Goal: Task Accomplishment & Management: Manage account settings

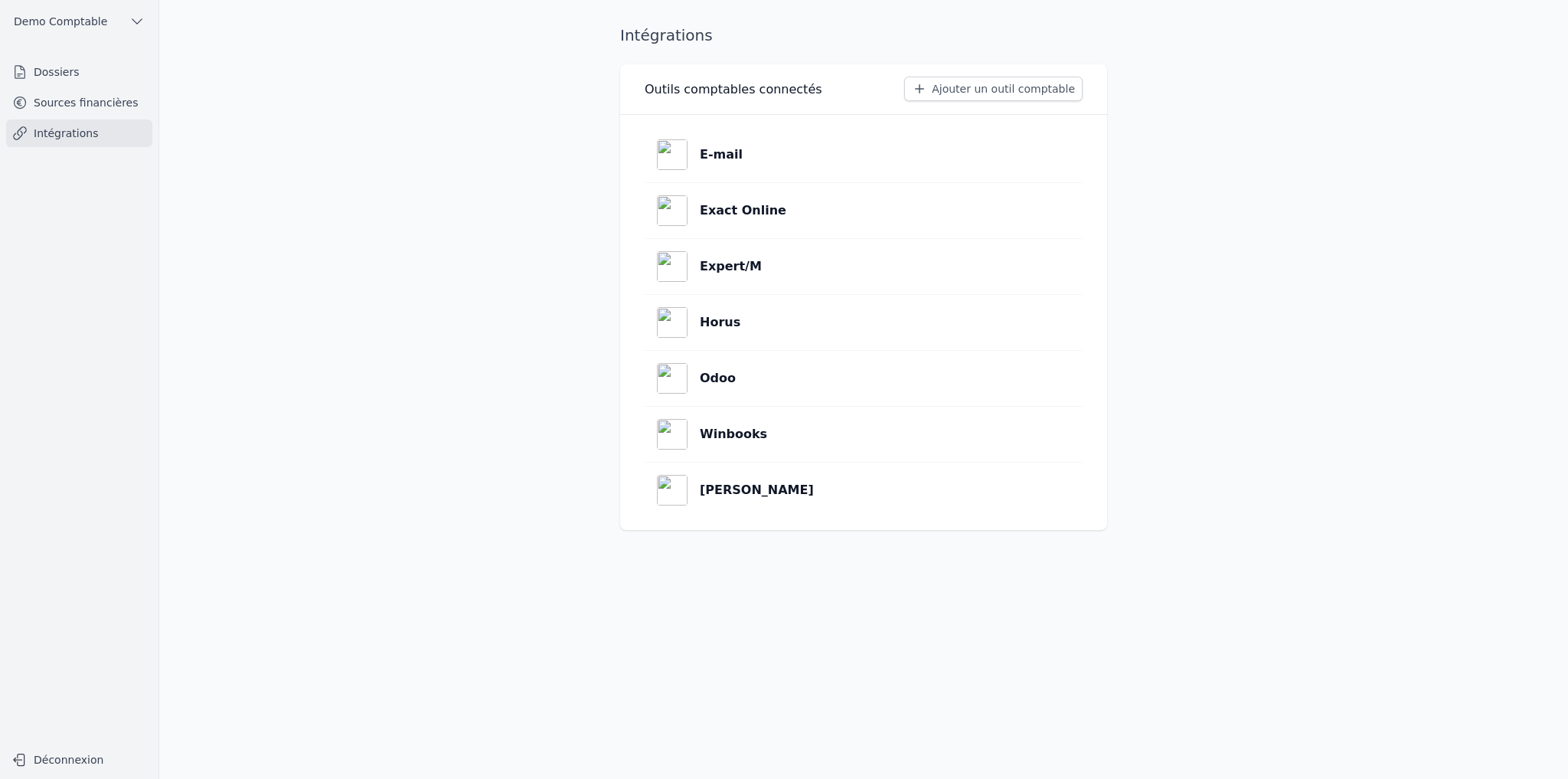
click at [54, 98] on link "Sources financières" at bounding box center [79, 103] width 147 height 28
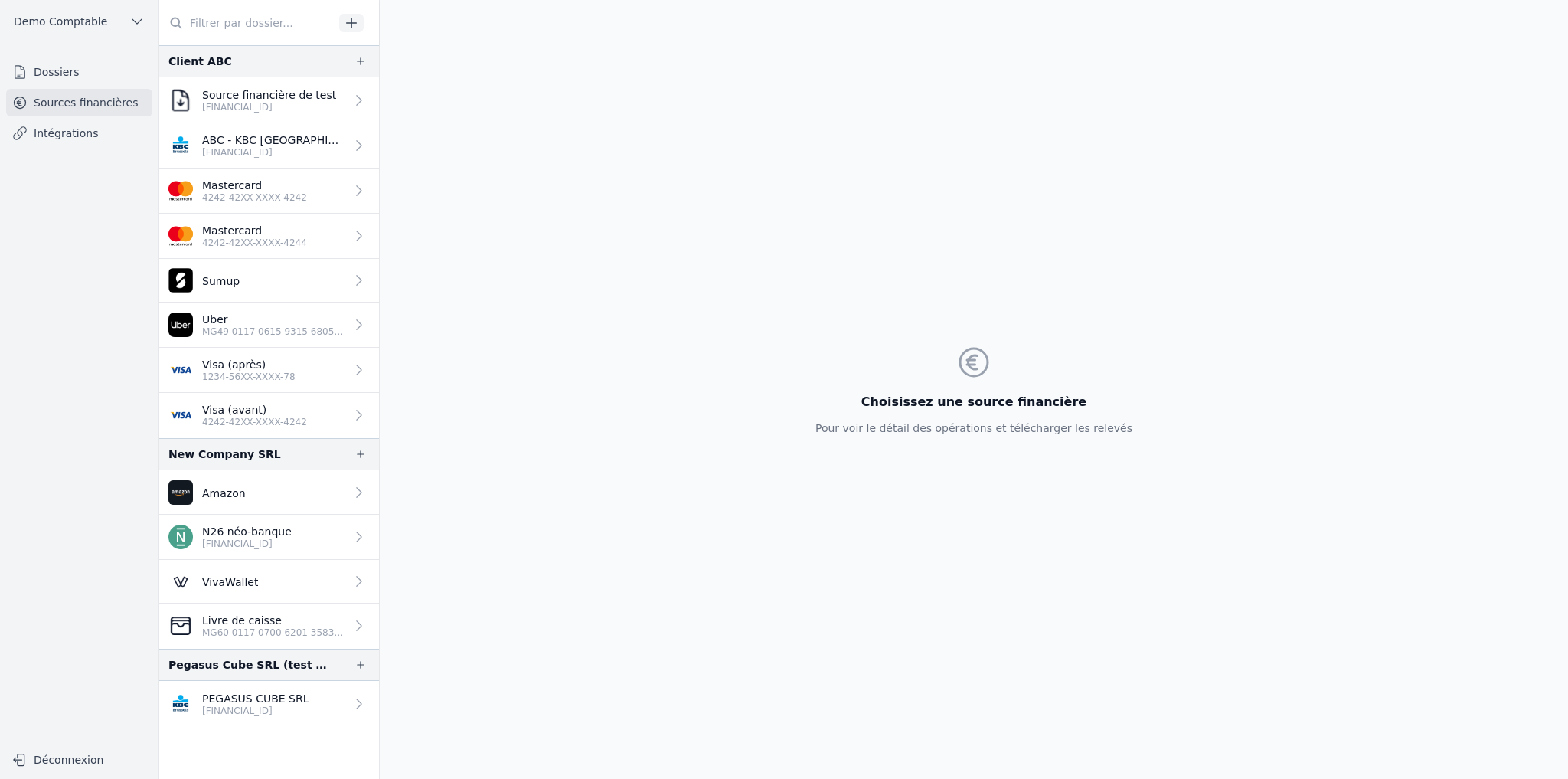
click at [354, 238] on icon at bounding box center [359, 236] width 16 height 16
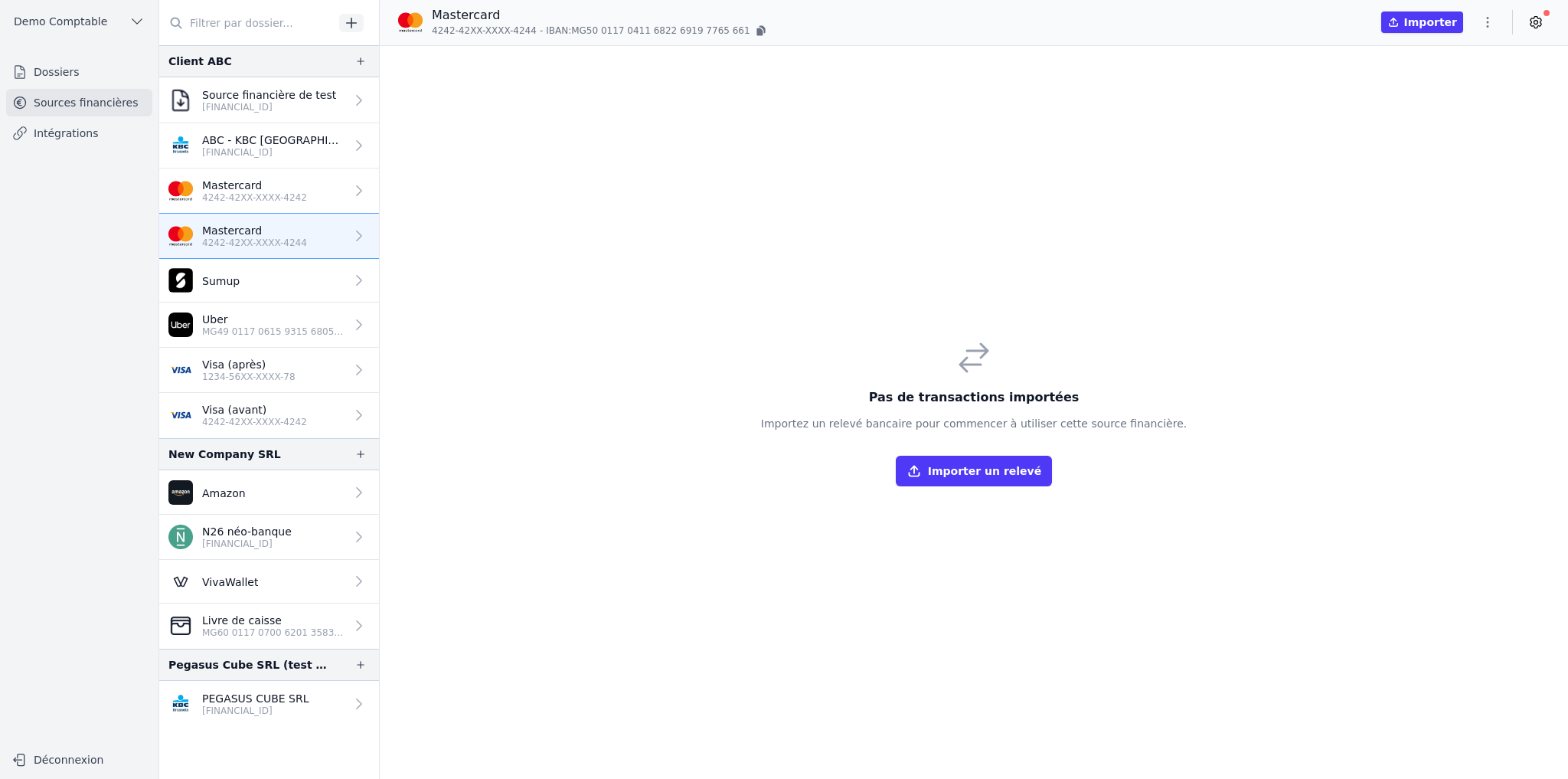
click at [351, 193] on icon at bounding box center [359, 191] width 16 height 16
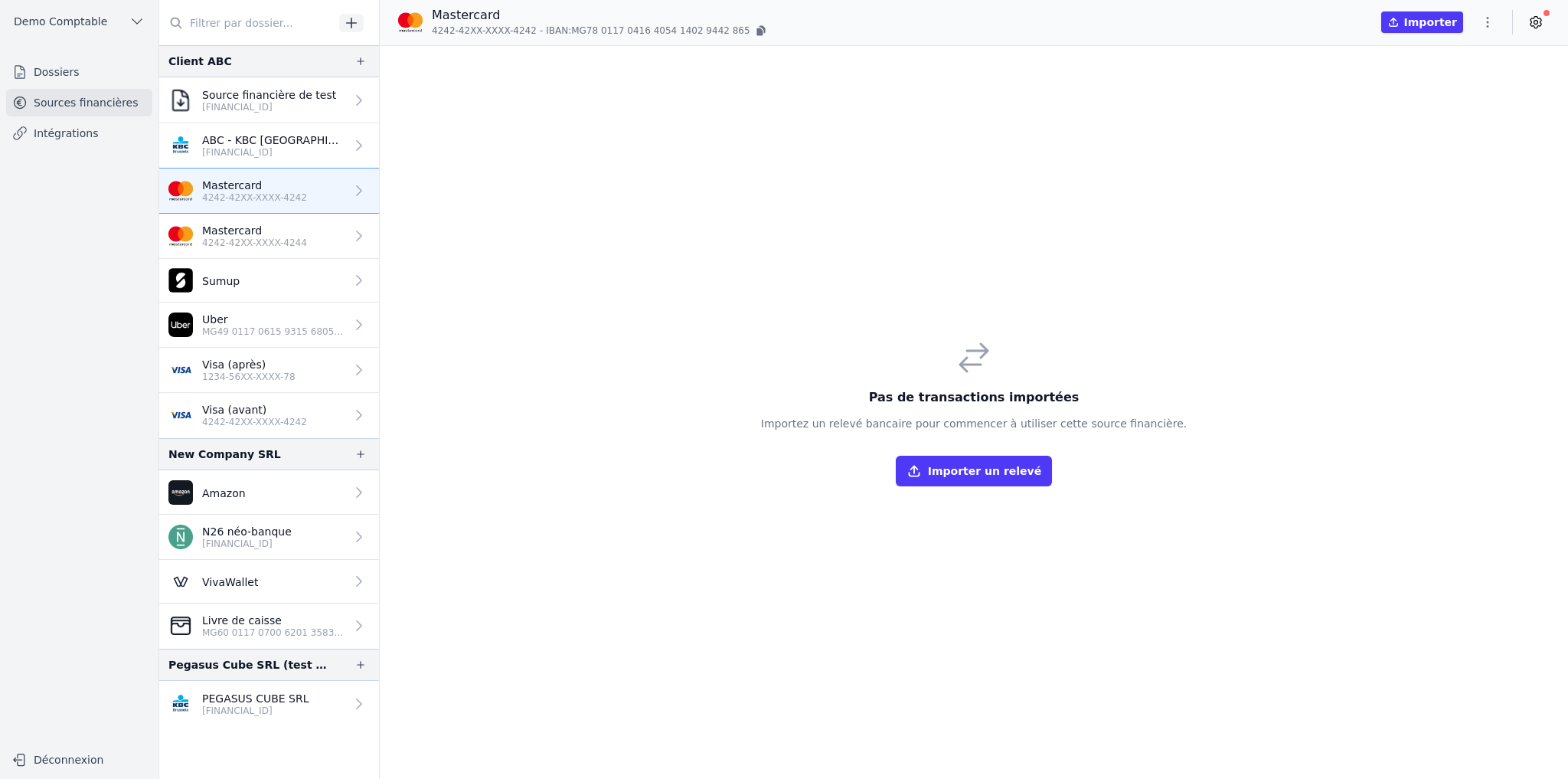
click at [1306, 23] on icon "button" at bounding box center [1487, 23] width 2 height 11
click at [1306, 139] on button "Supprimer" at bounding box center [1451, 140] width 110 height 28
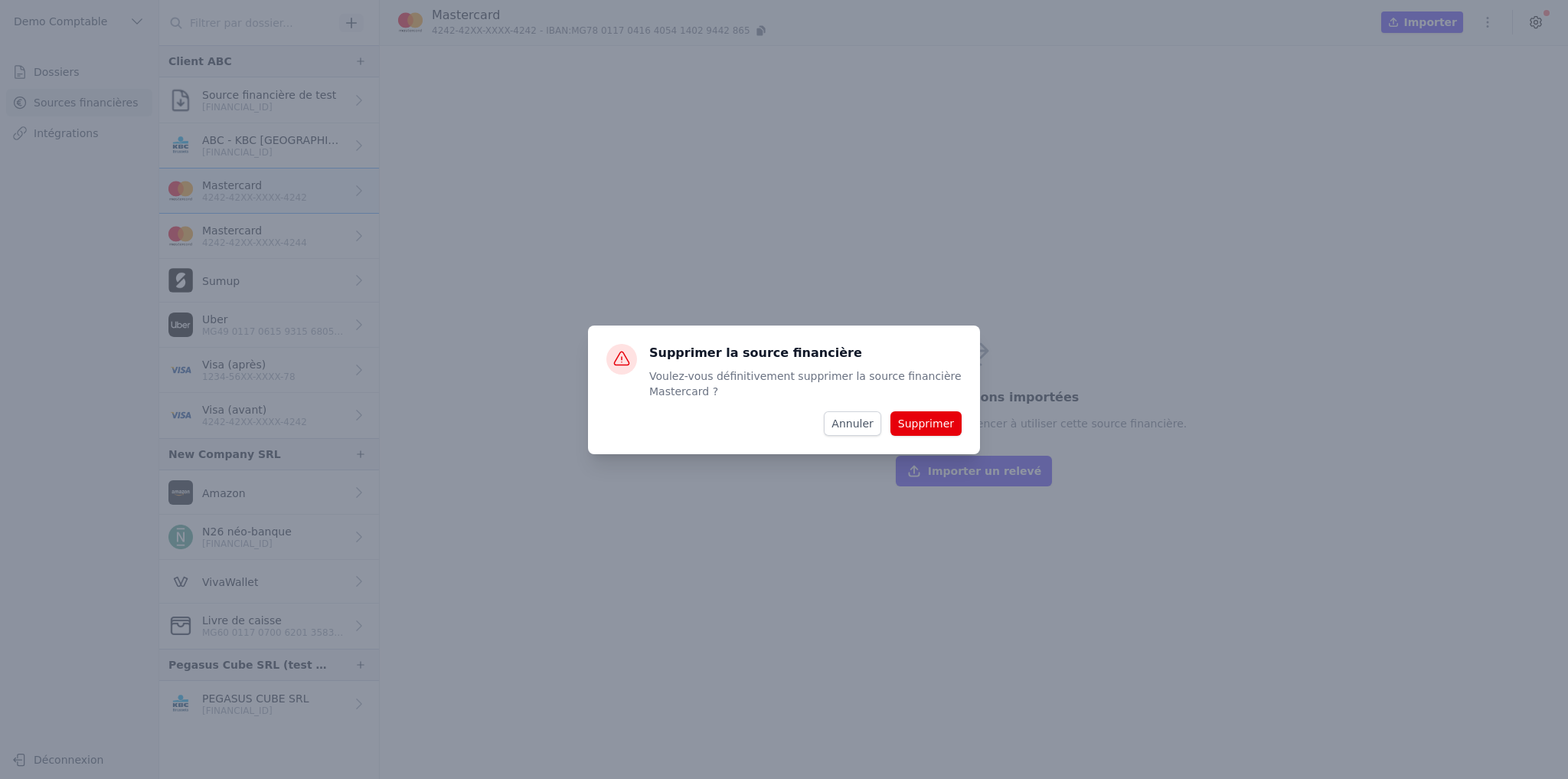
click at [921, 423] on button "Supprimer" at bounding box center [926, 424] width 71 height 25
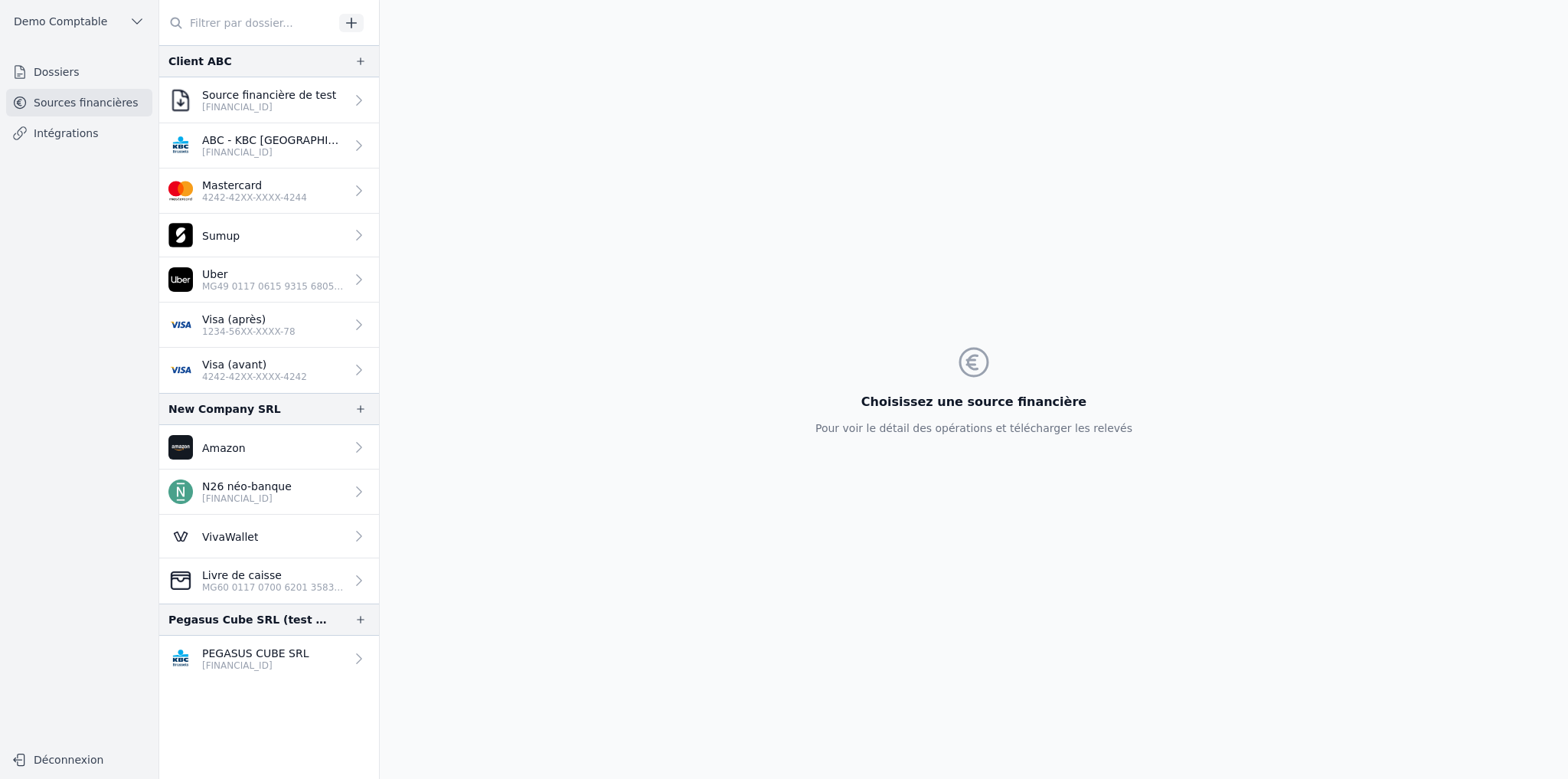
click at [354, 140] on icon at bounding box center [359, 146] width 16 height 16
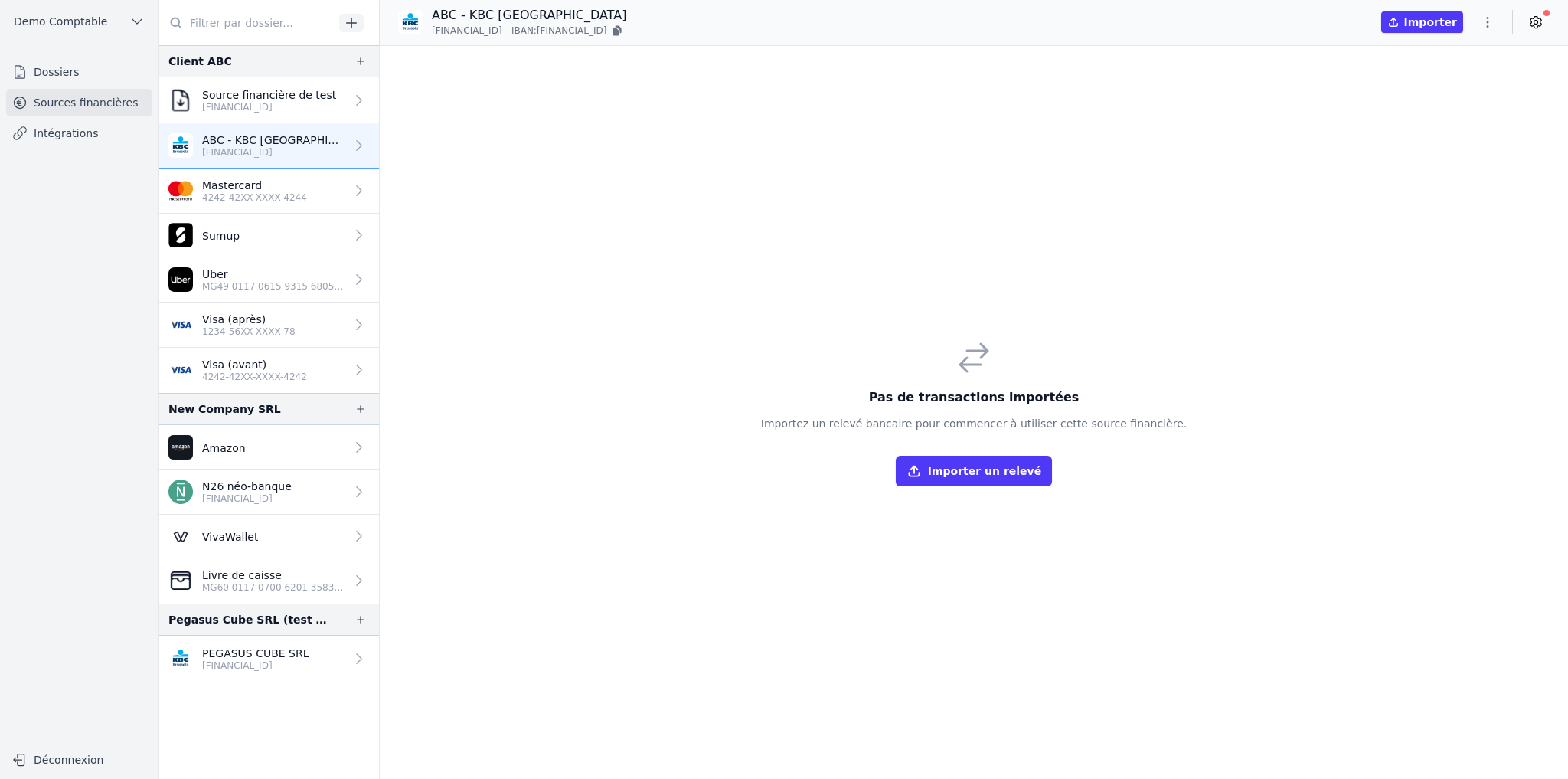
click at [1306, 21] on icon "button" at bounding box center [1487, 23] width 16 height 16
click at [1306, 57] on button "Renommer" at bounding box center [1451, 54] width 110 height 29
drag, startPoint x: 471, startPoint y: 16, endPoint x: 404, endPoint y: 25, distance: 67.6
click at [405, 25] on div "ABC - KBC [GEOGRAPHIC_DATA] [FINANCIAL_ID] - IBAN: [FINANCIAL_ID]" at bounding box center [511, 23] width 226 height 33
type input "KBC [GEOGRAPHIC_DATA]"
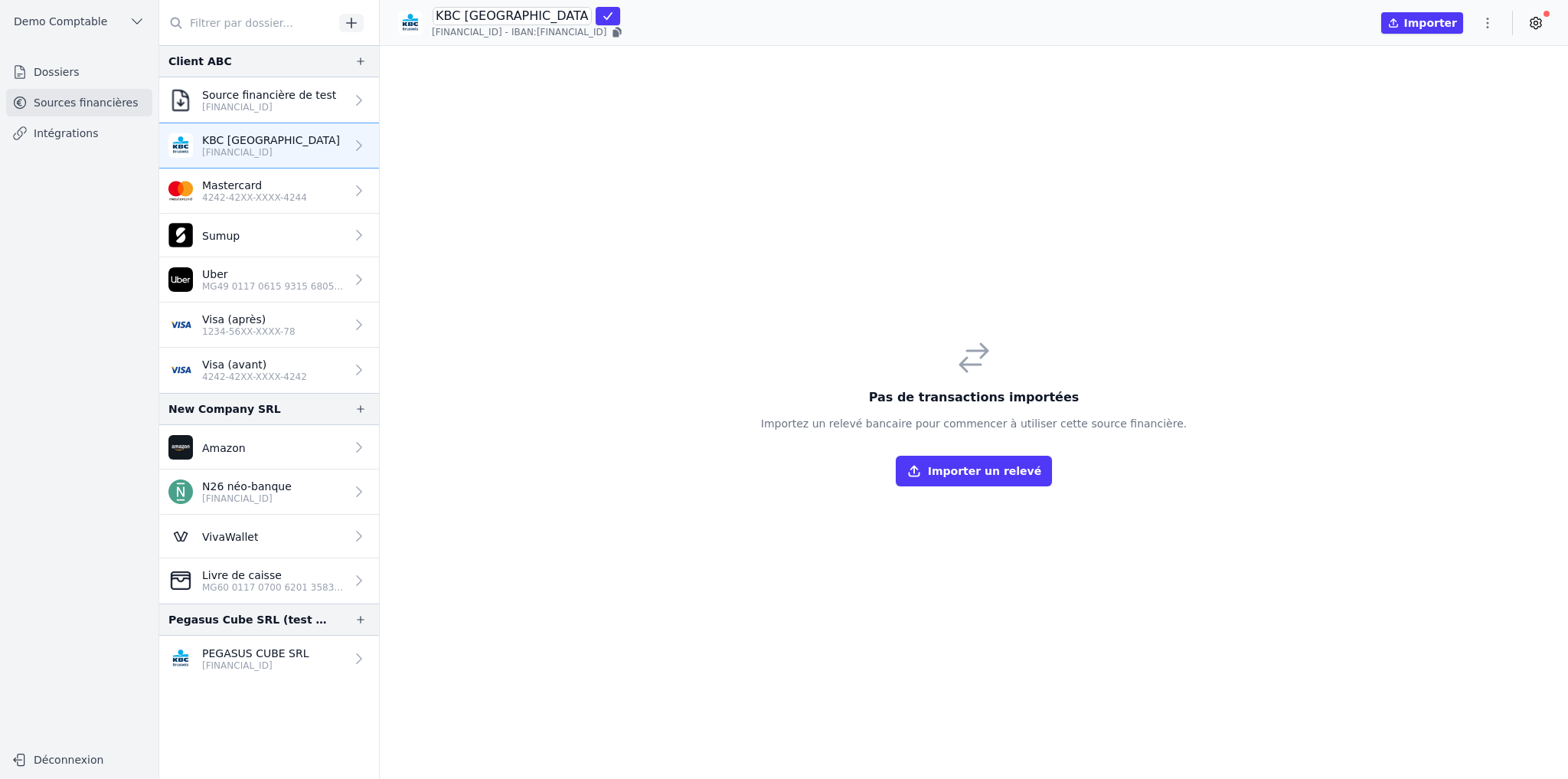
click button "submit" at bounding box center [608, 16] width 25 height 19
click at [351, 106] on icon at bounding box center [359, 100] width 16 height 16
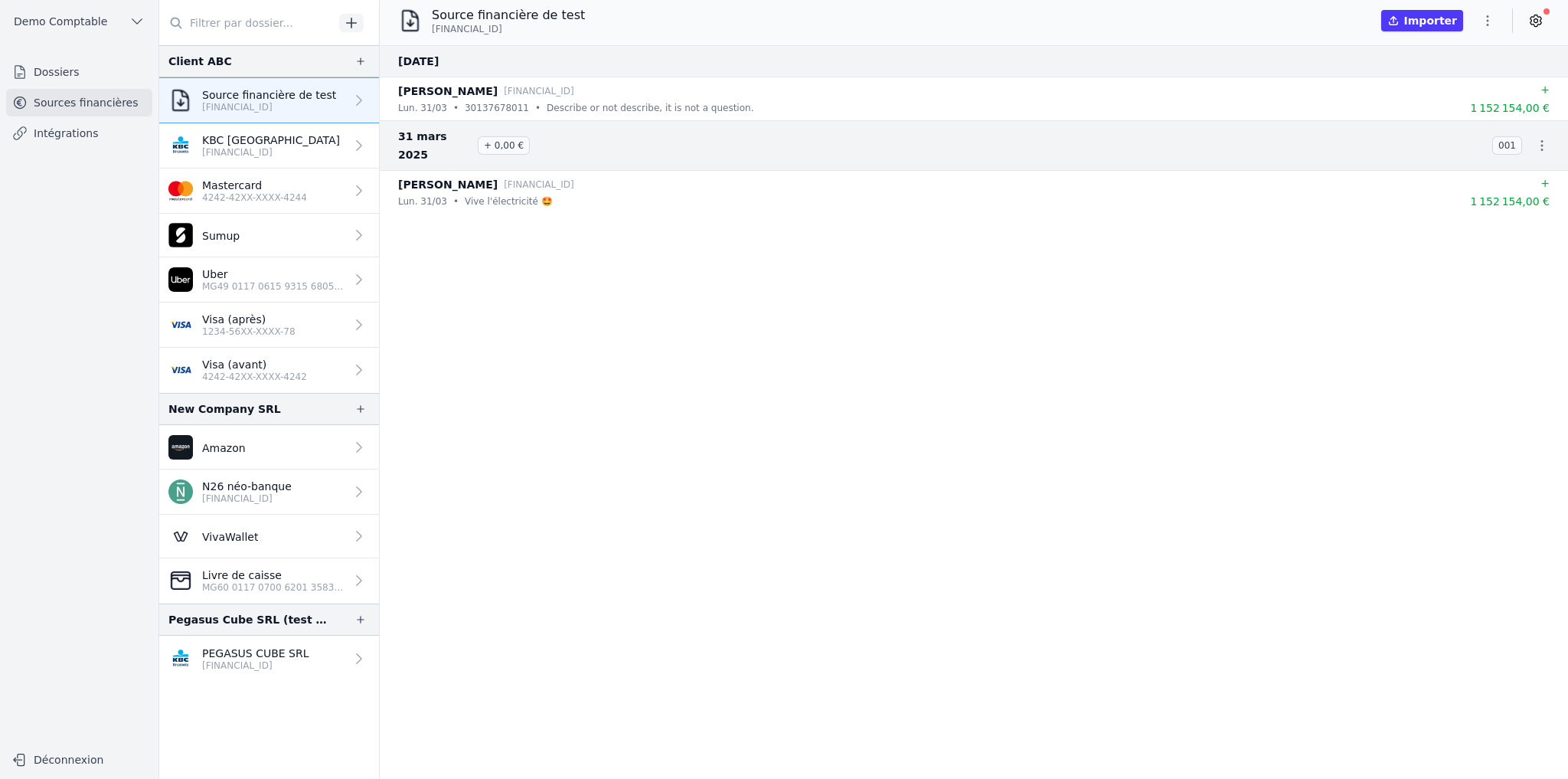
click at [1306, 19] on icon "button" at bounding box center [1487, 21] width 16 height 16
click at [1306, 144] on button "Supprimer" at bounding box center [1451, 138] width 110 height 28
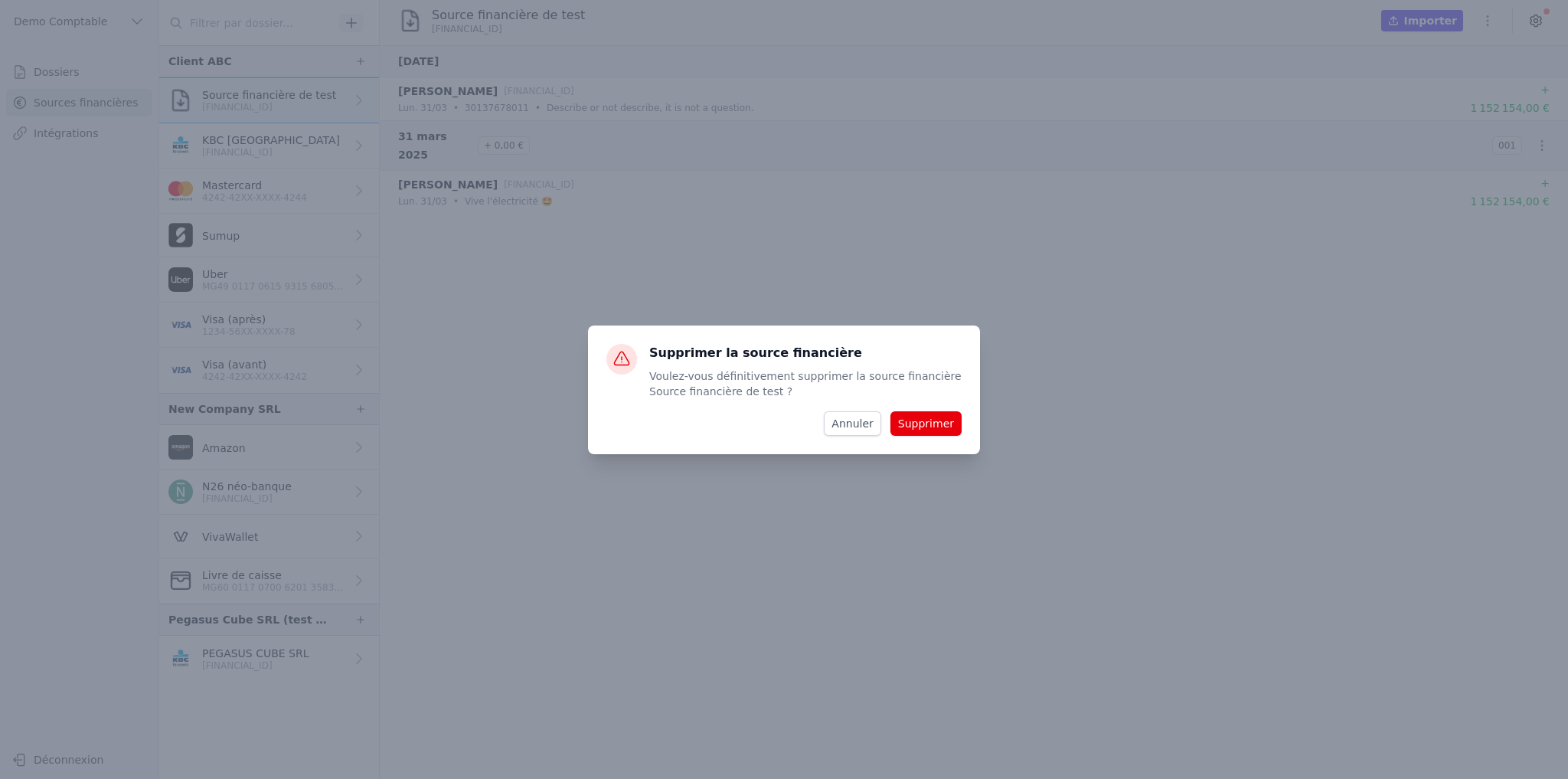
click at [952, 426] on button "Supprimer" at bounding box center [926, 424] width 71 height 25
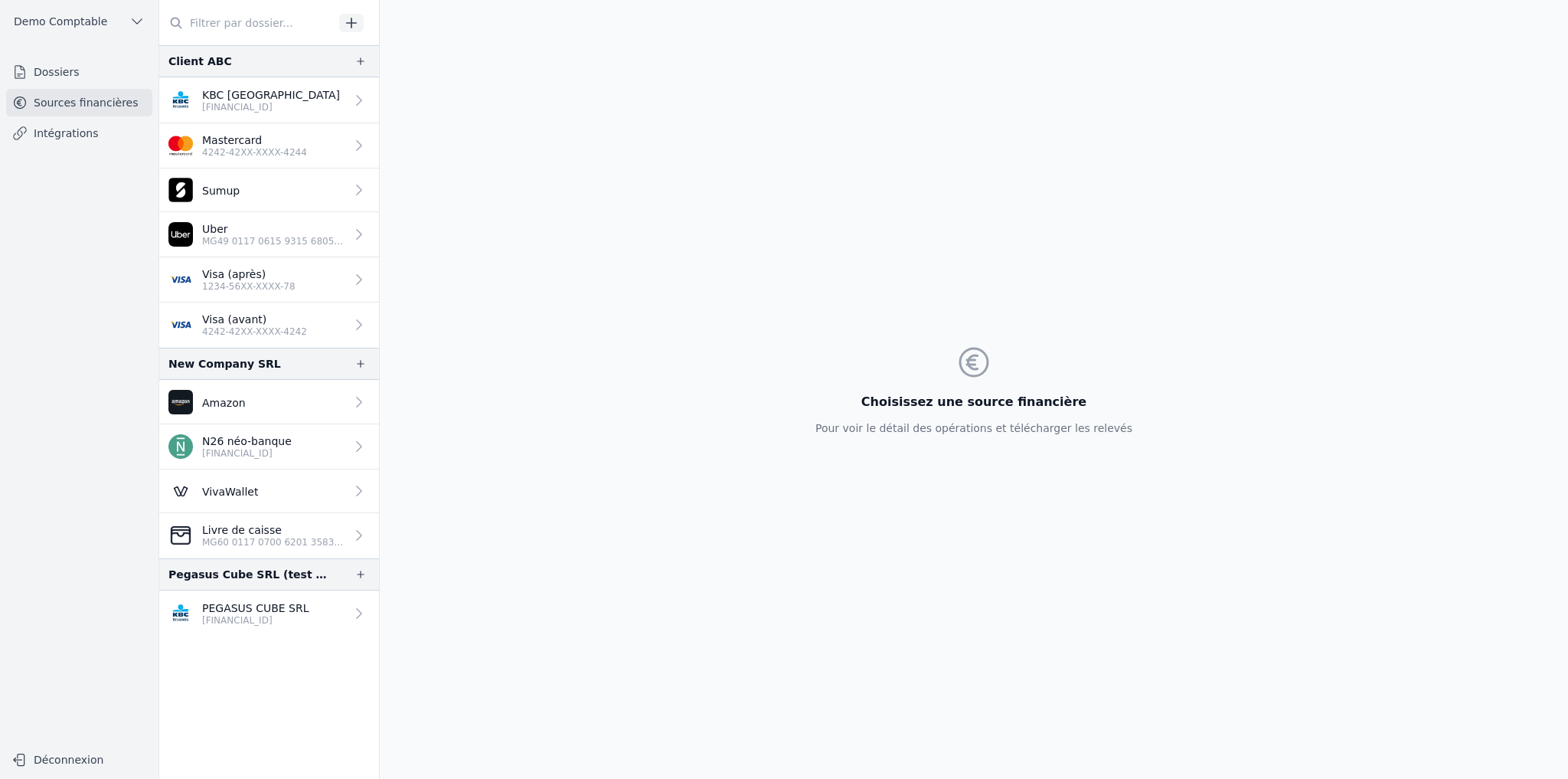
click at [333, 538] on p "MG60 0117 0700 6201 3583 9407 469" at bounding box center [274, 542] width 143 height 12
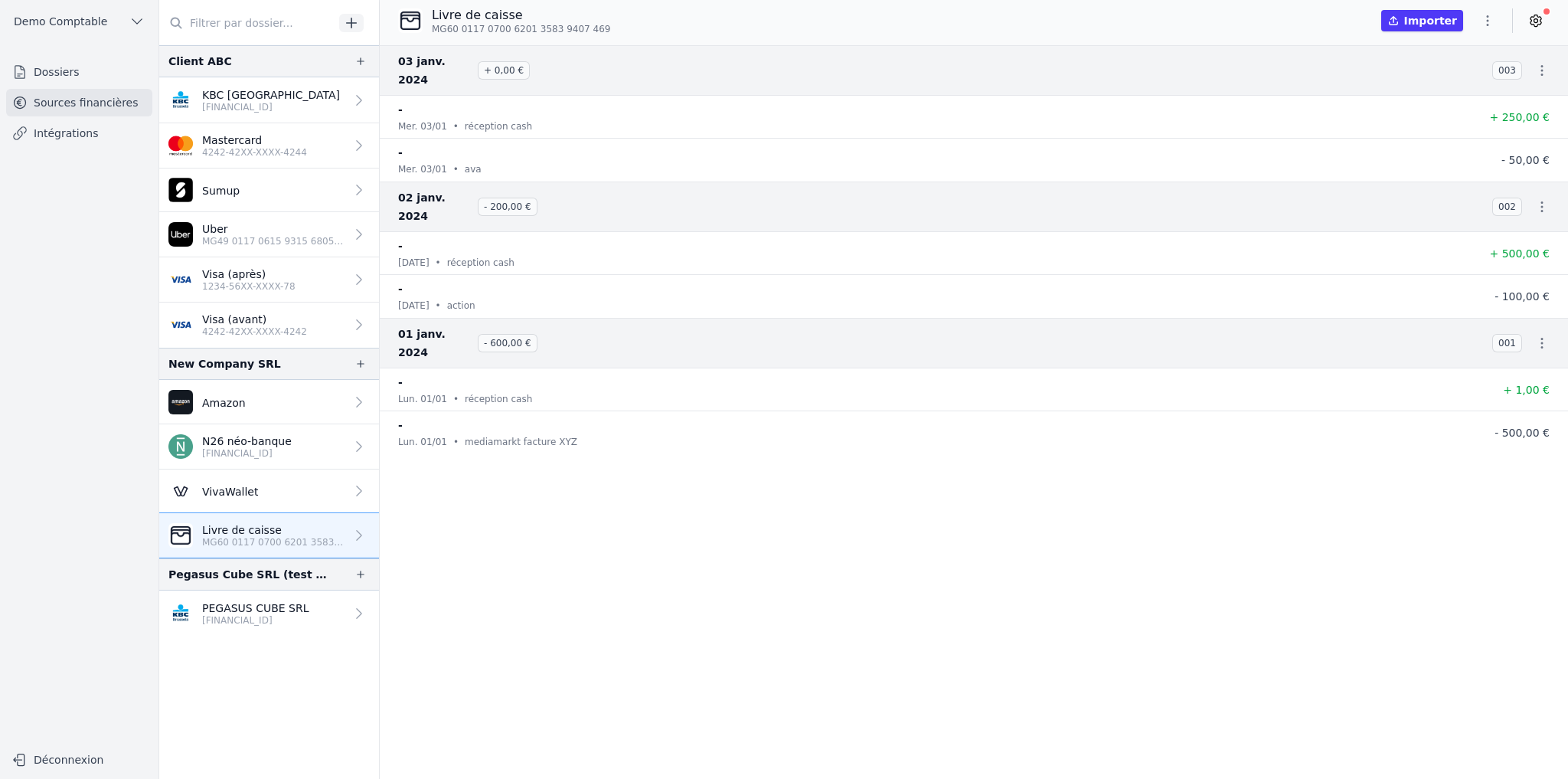
click at [1306, 16] on icon "button" at bounding box center [1487, 21] width 16 height 16
click at [1306, 136] on button "Supprimer" at bounding box center [1451, 138] width 110 height 28
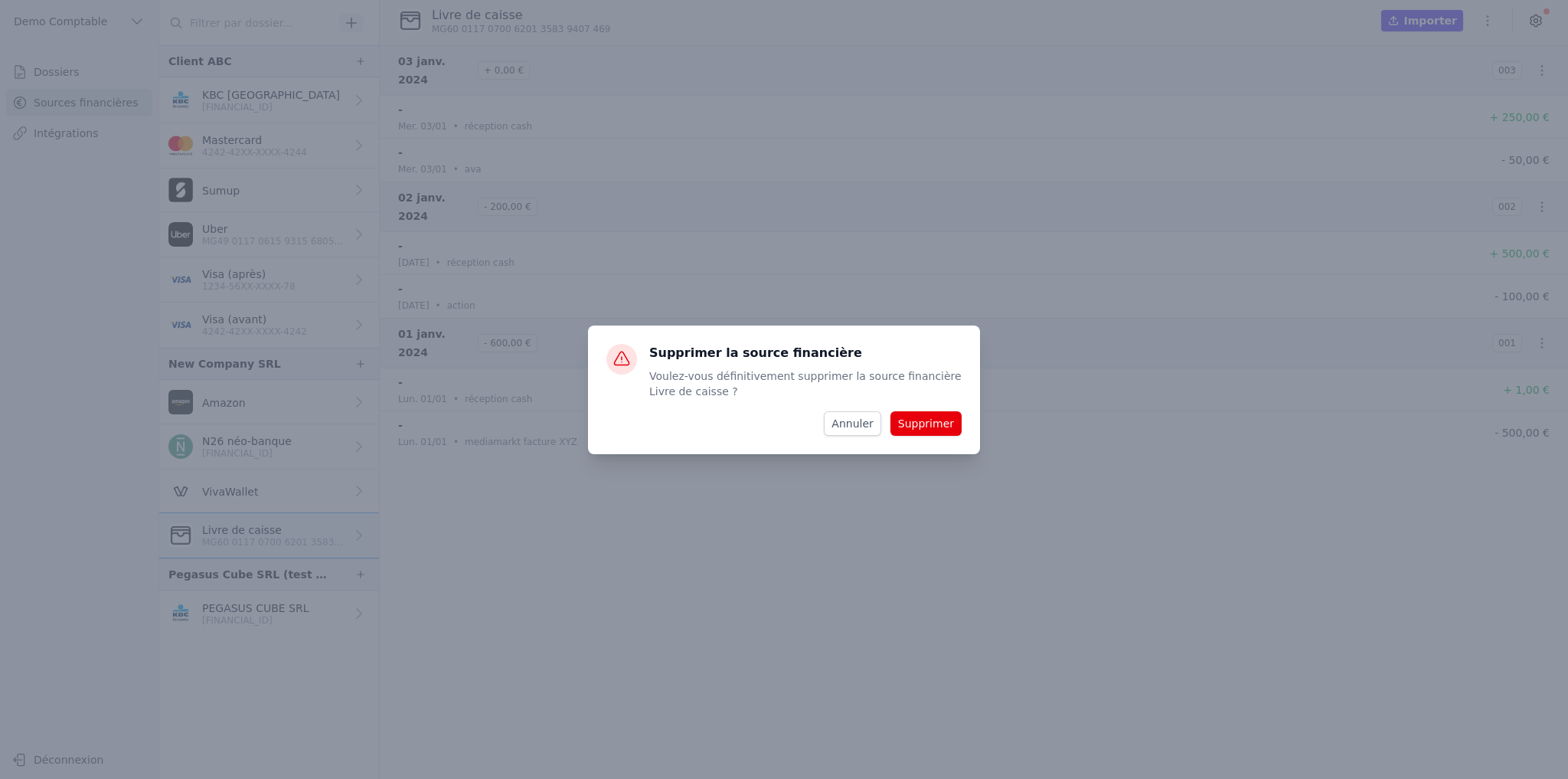
click at [921, 426] on button "Supprimer" at bounding box center [926, 424] width 71 height 25
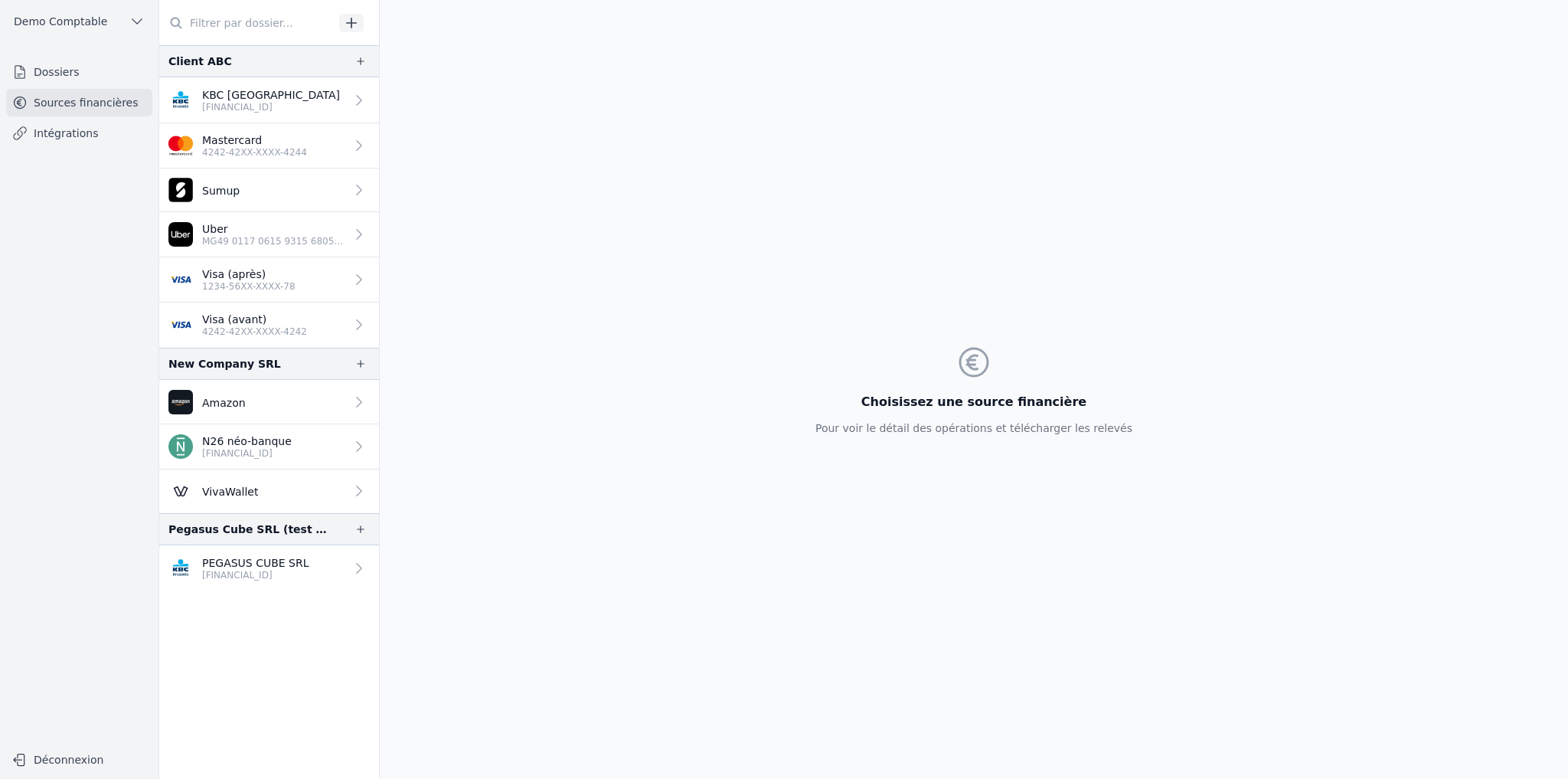
click at [292, 232] on p "Uber" at bounding box center [274, 229] width 143 height 16
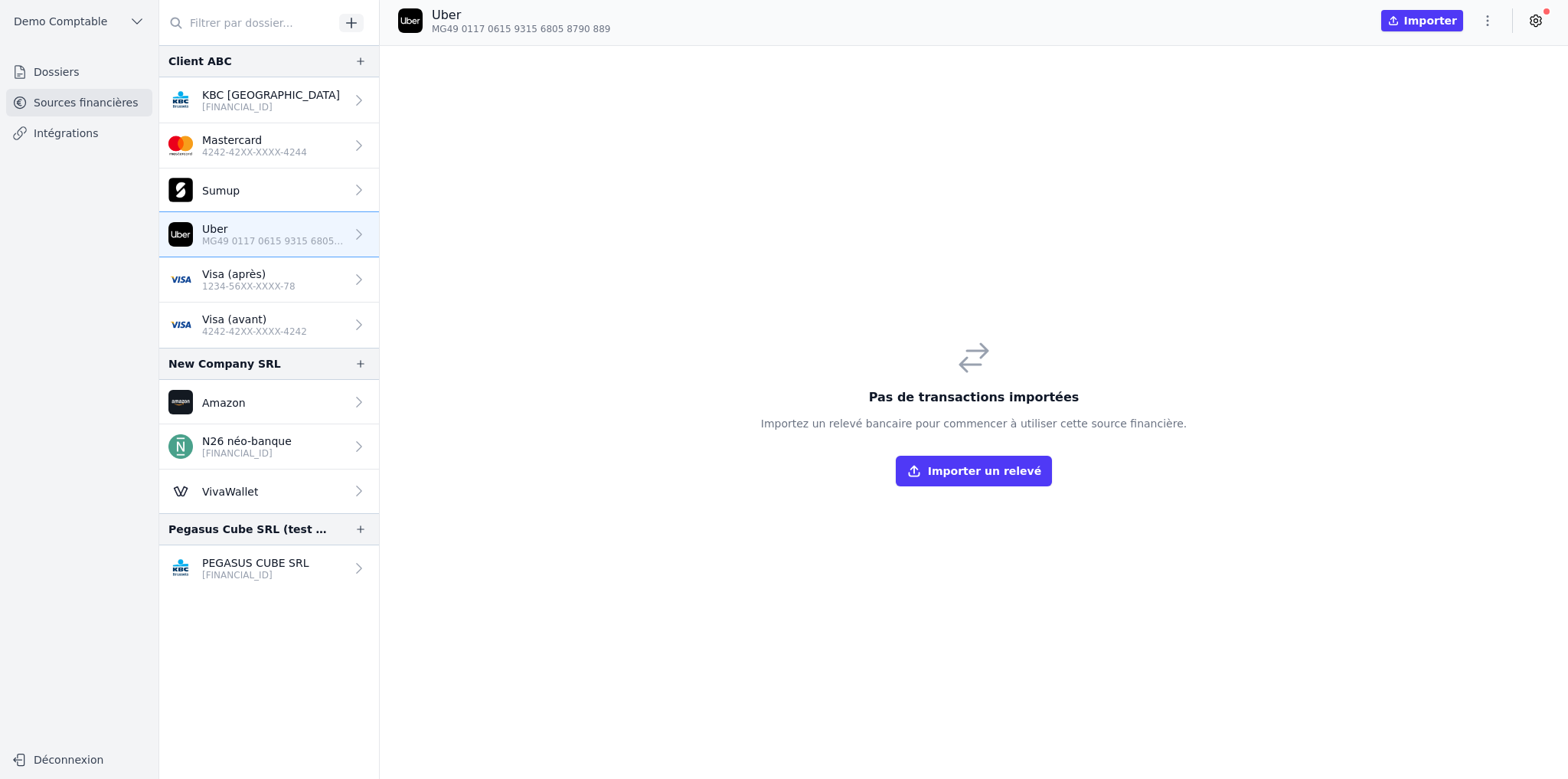
click at [1306, 16] on div "Importer" at bounding box center [1465, 21] width 168 height 25
click at [1306, 20] on icon "button" at bounding box center [1487, 21] width 16 height 16
click at [1306, 140] on button "Supprimer" at bounding box center [1451, 138] width 110 height 28
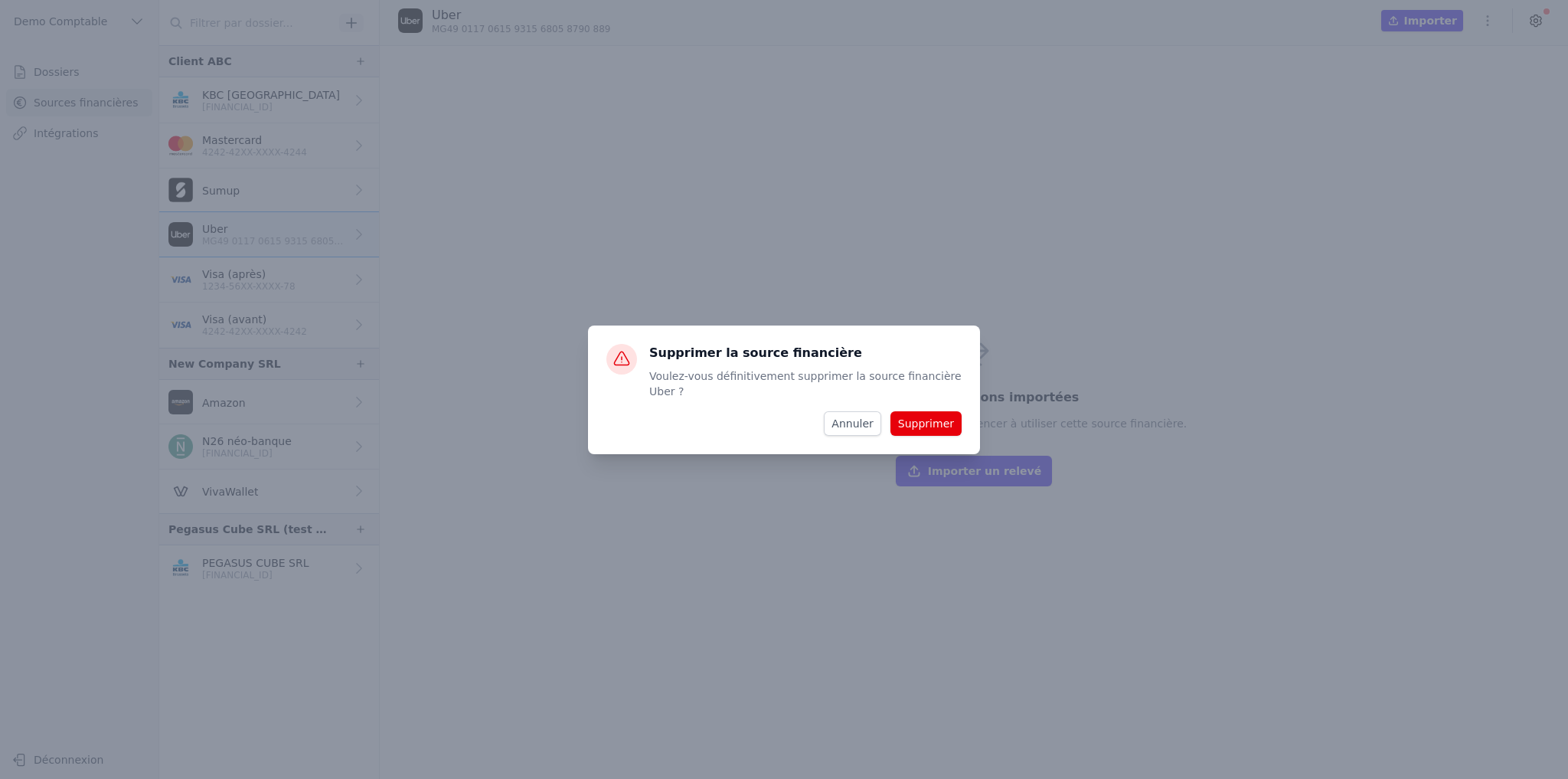
click at [927, 414] on button "Supprimer" at bounding box center [926, 424] width 71 height 25
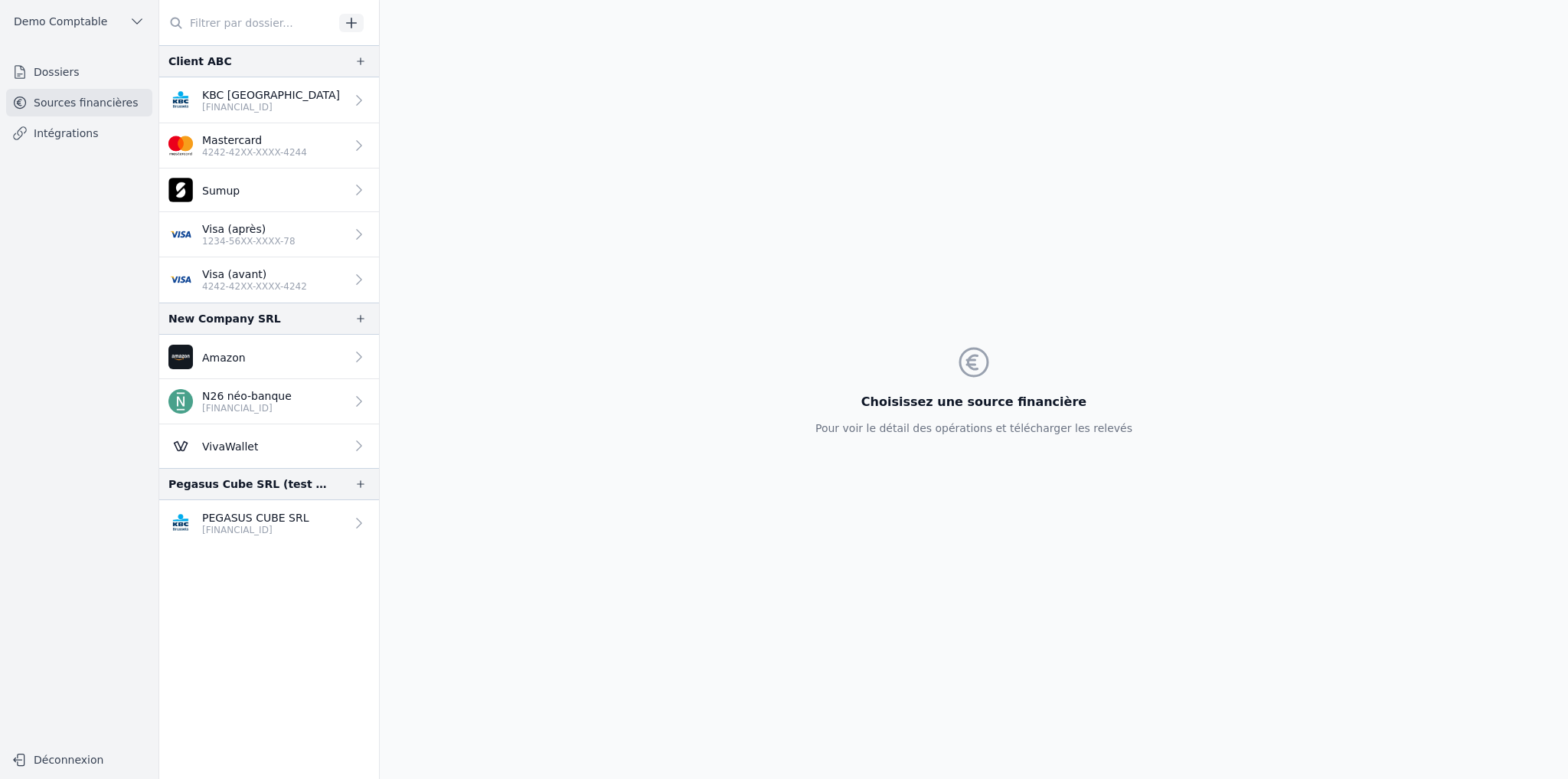
click at [289, 519] on p "PEGASUS CUBE SRL" at bounding box center [256, 518] width 107 height 16
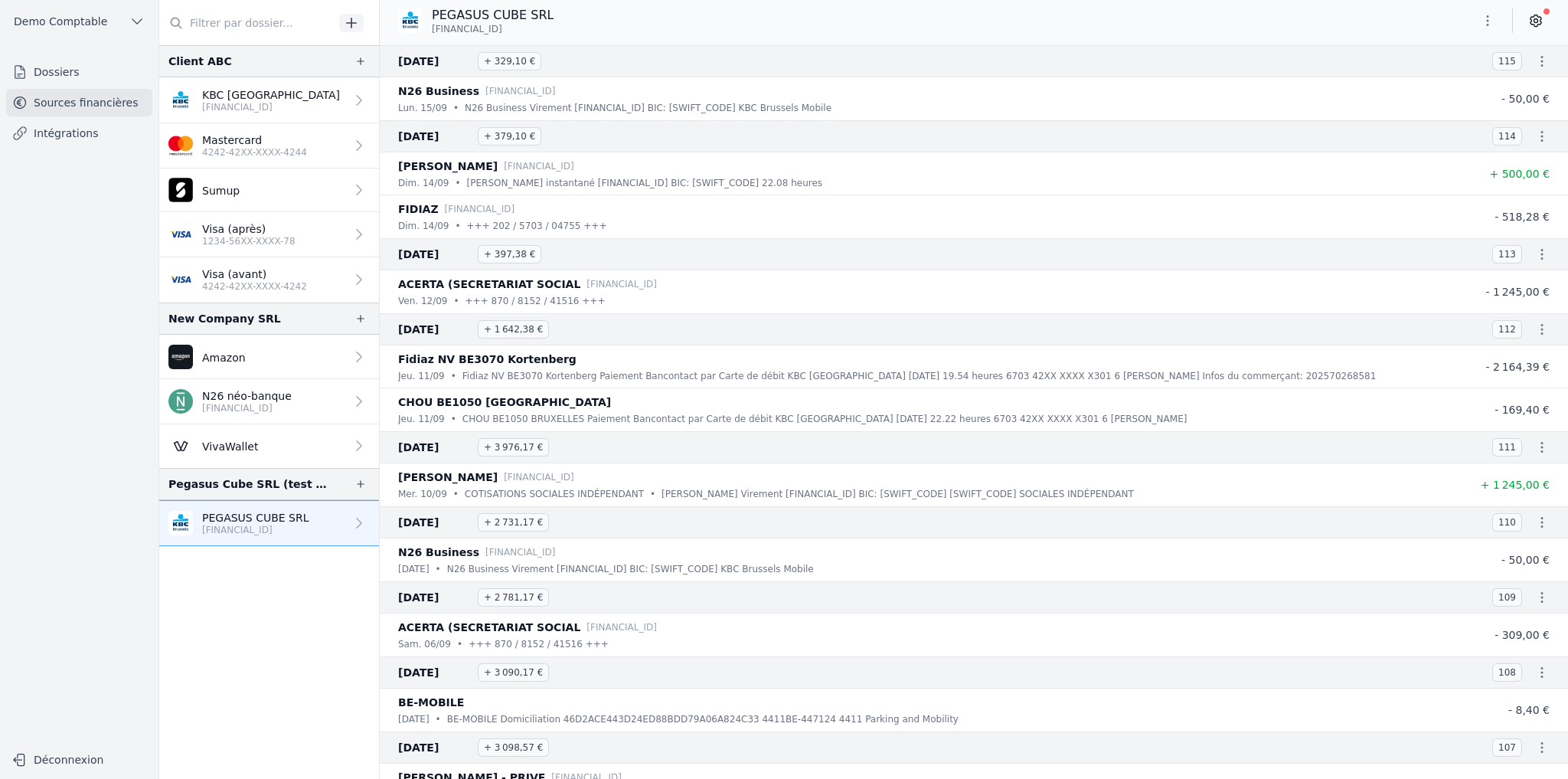
click at [76, 78] on link "Dossiers" at bounding box center [79, 72] width 147 height 28
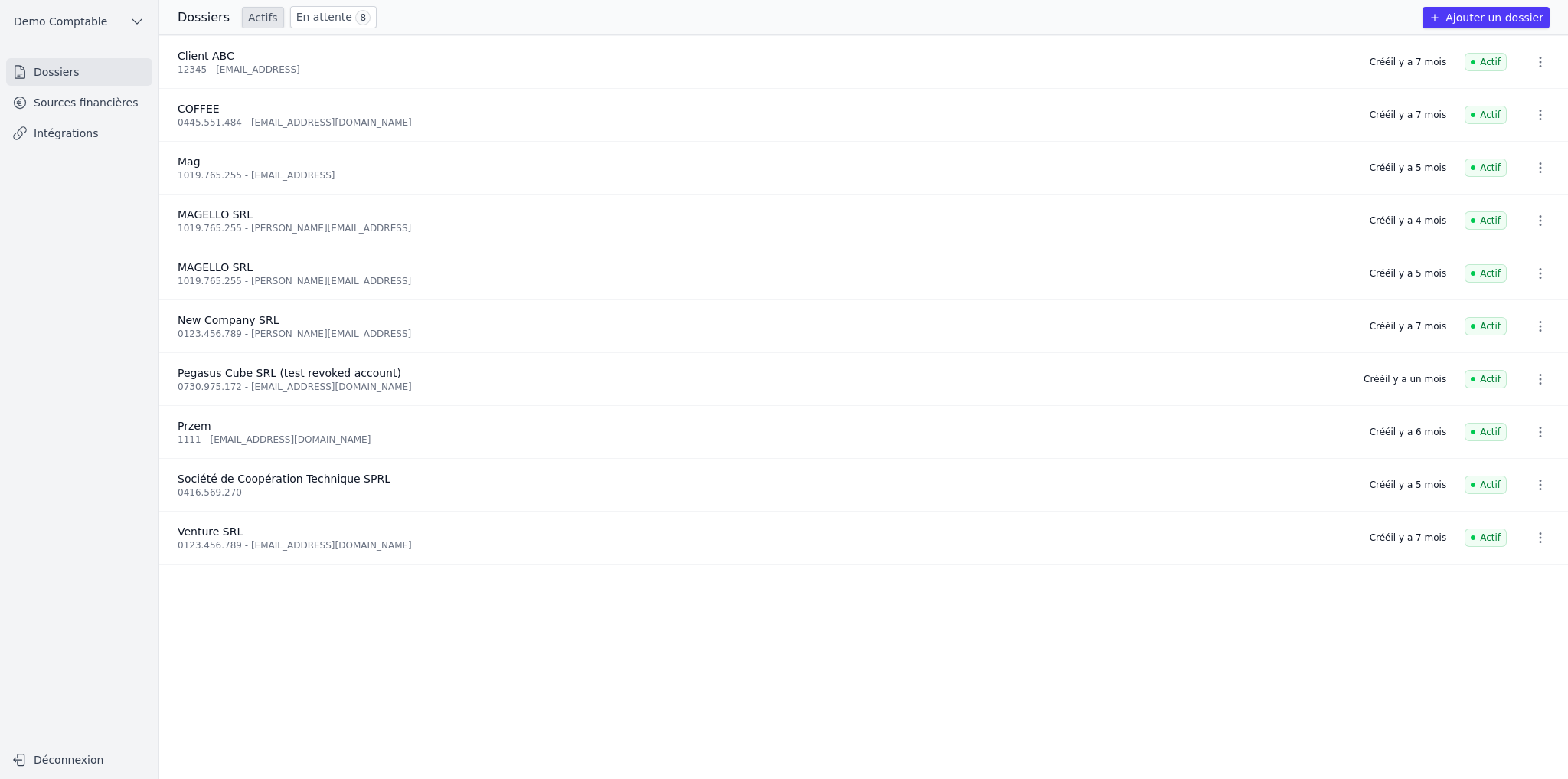
click at [1306, 116] on icon "button" at bounding box center [1540, 115] width 16 height 16
click at [1306, 156] on button "Supprimer" at bounding box center [1511, 148] width 95 height 30
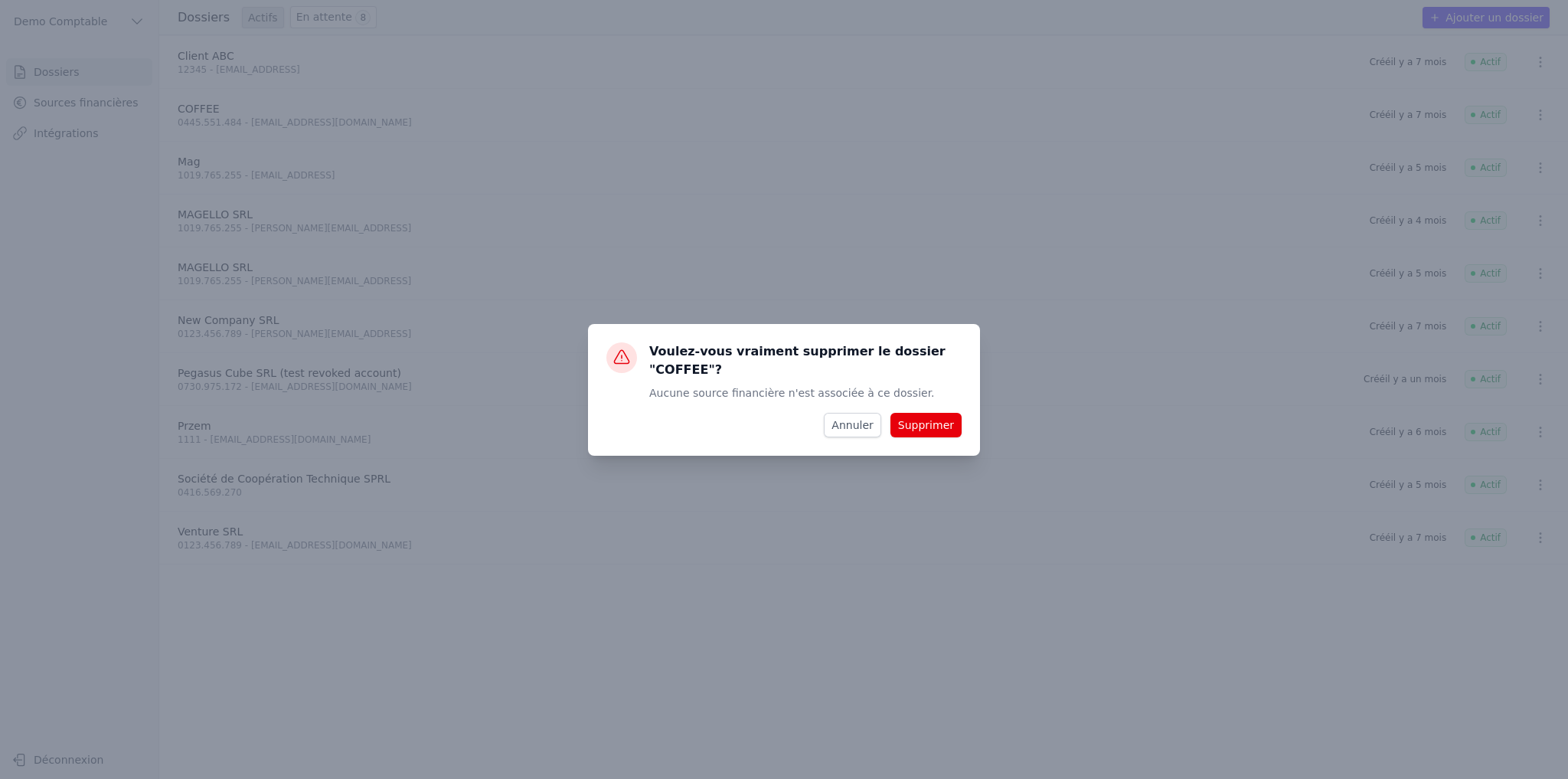
click at [945, 421] on button "Supprimer" at bounding box center [926, 425] width 71 height 25
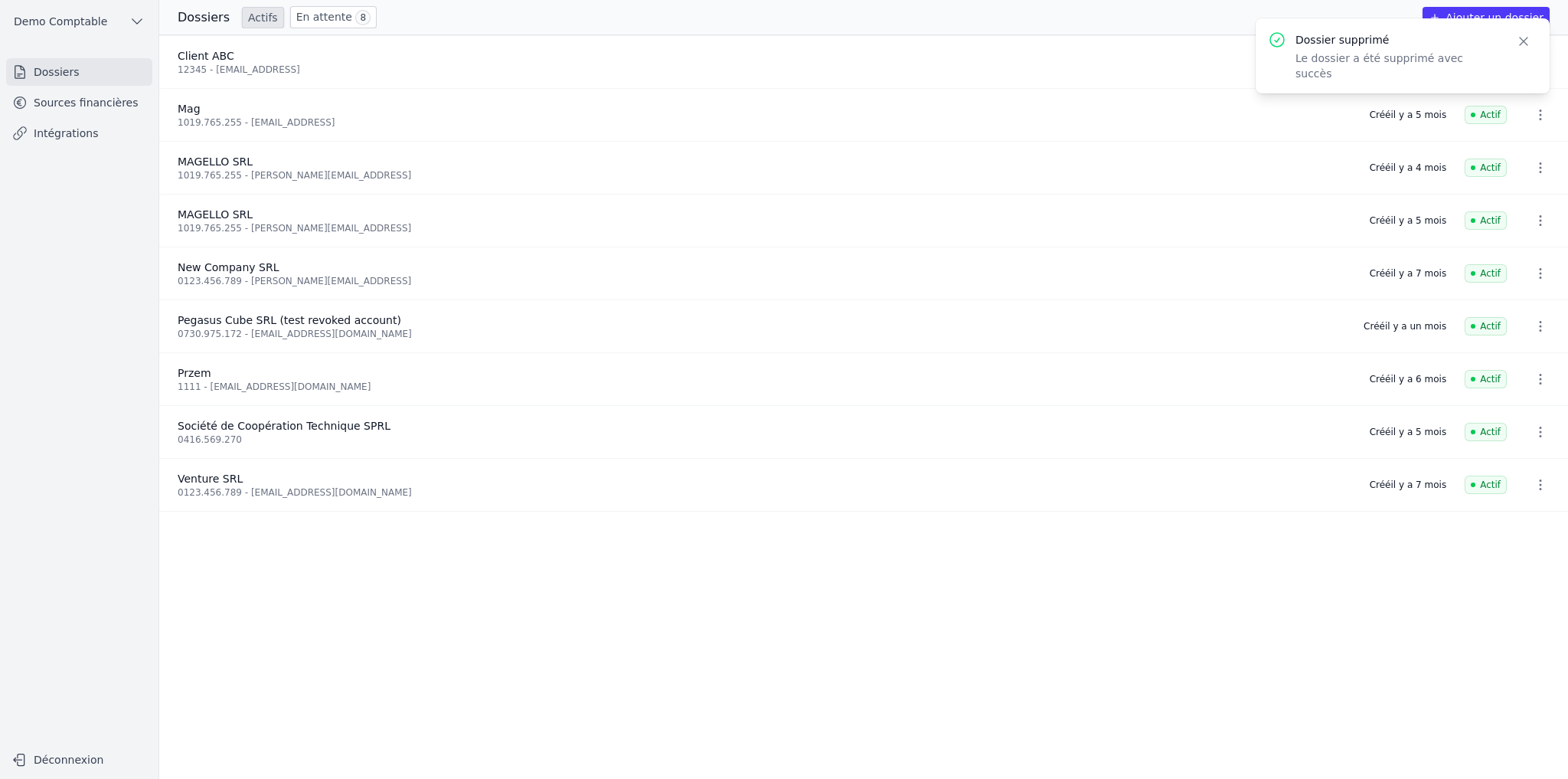
click at [1306, 119] on button "button" at bounding box center [1539, 115] width 30 height 25
click at [1306, 150] on button "Supprimer" at bounding box center [1511, 148] width 95 height 30
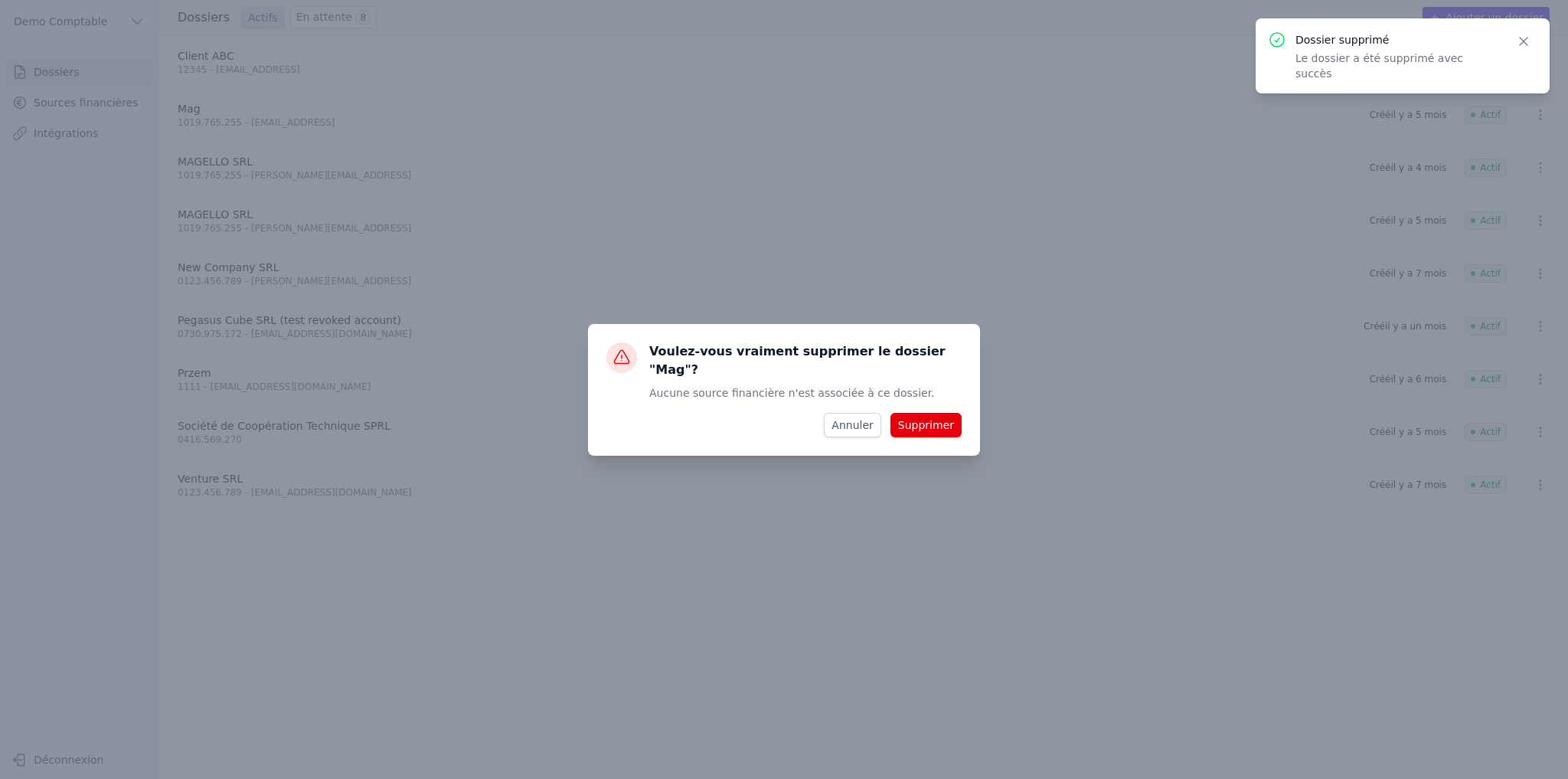
click at [916, 422] on button "Supprimer" at bounding box center [926, 425] width 71 height 25
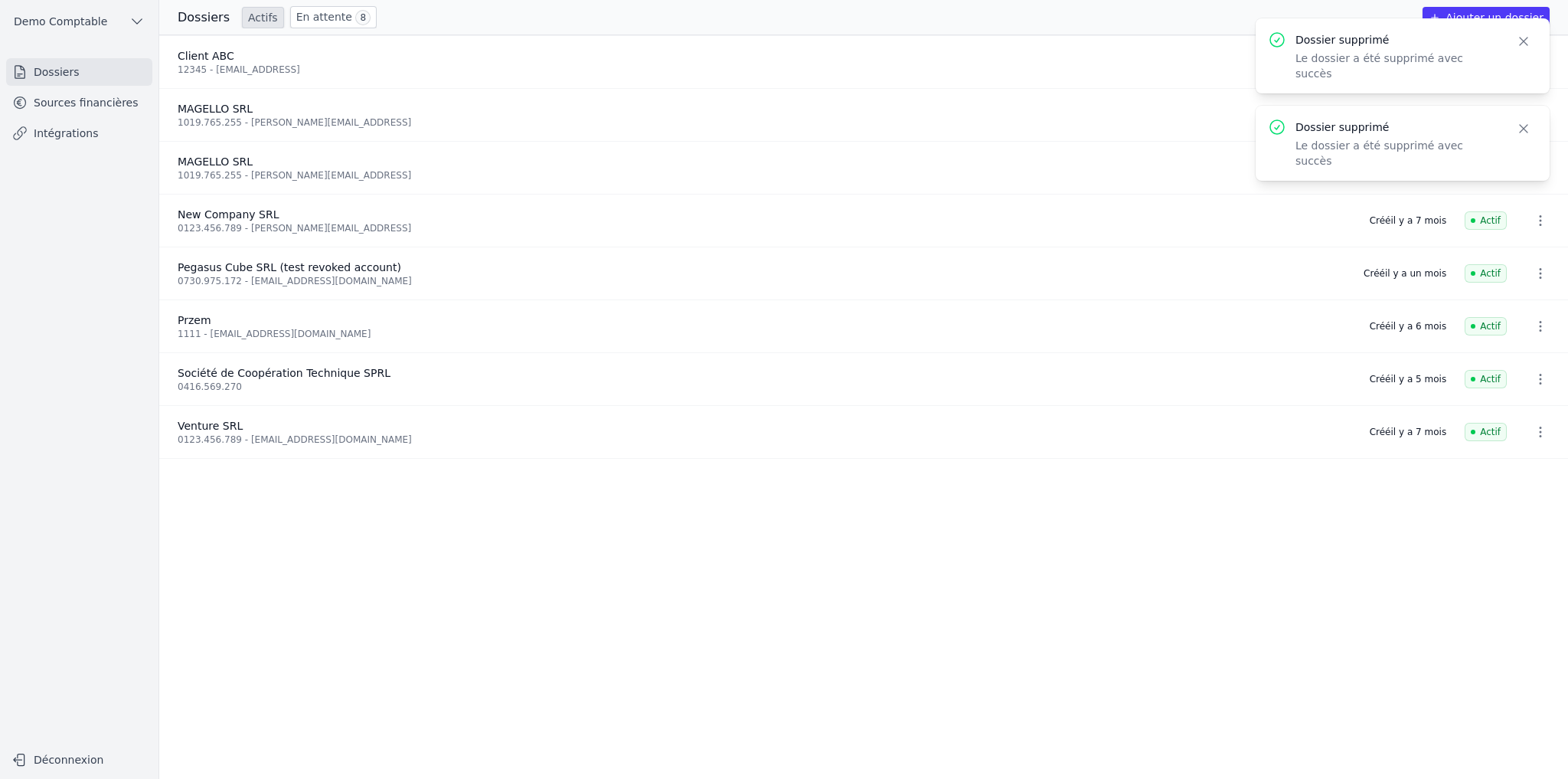
click at [1306, 170] on icon "button" at bounding box center [1540, 168] width 16 height 16
click at [1306, 205] on button "Supprimer" at bounding box center [1511, 200] width 95 height 30
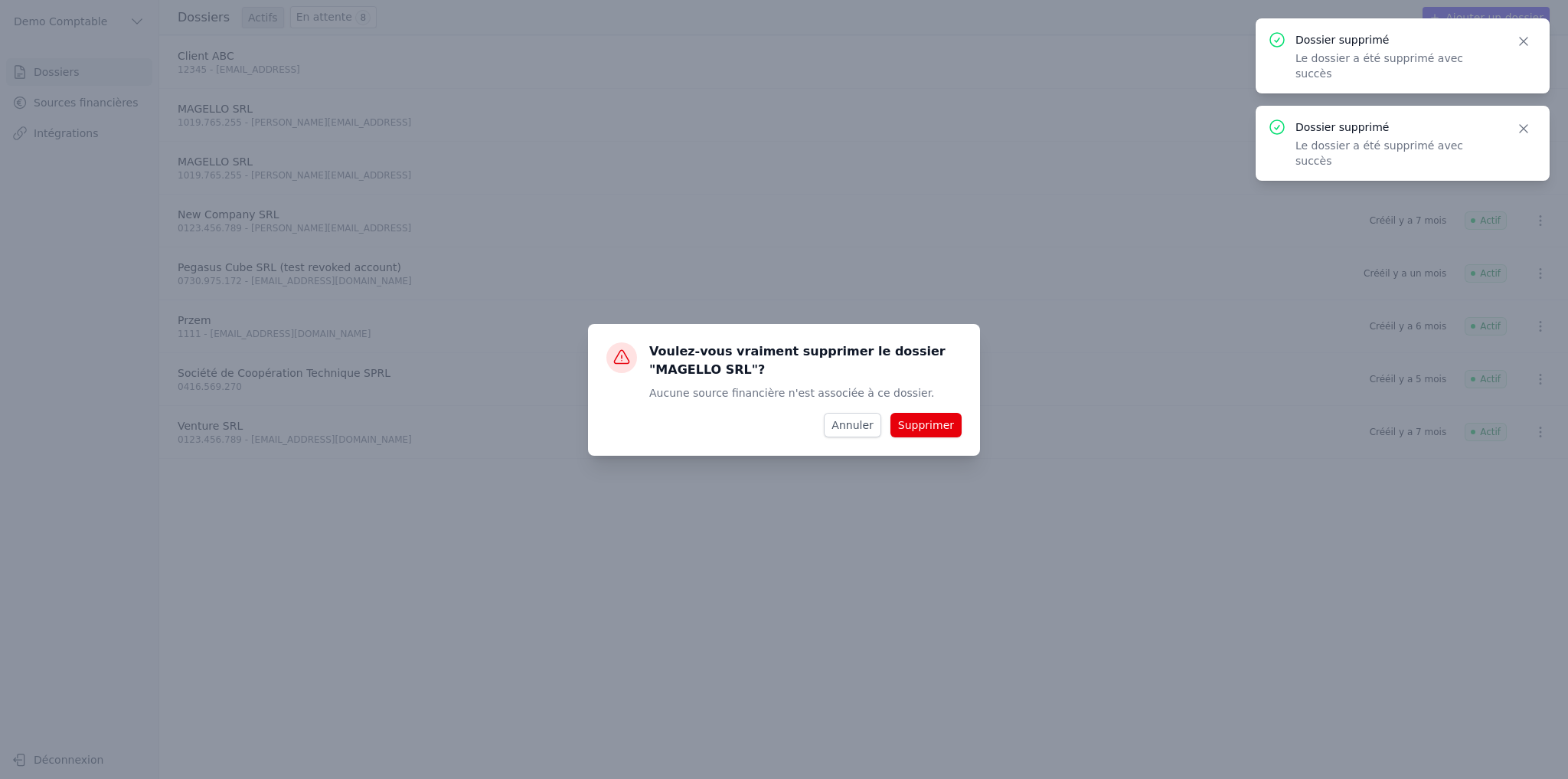
click at [932, 421] on button "Supprimer" at bounding box center [926, 425] width 71 height 25
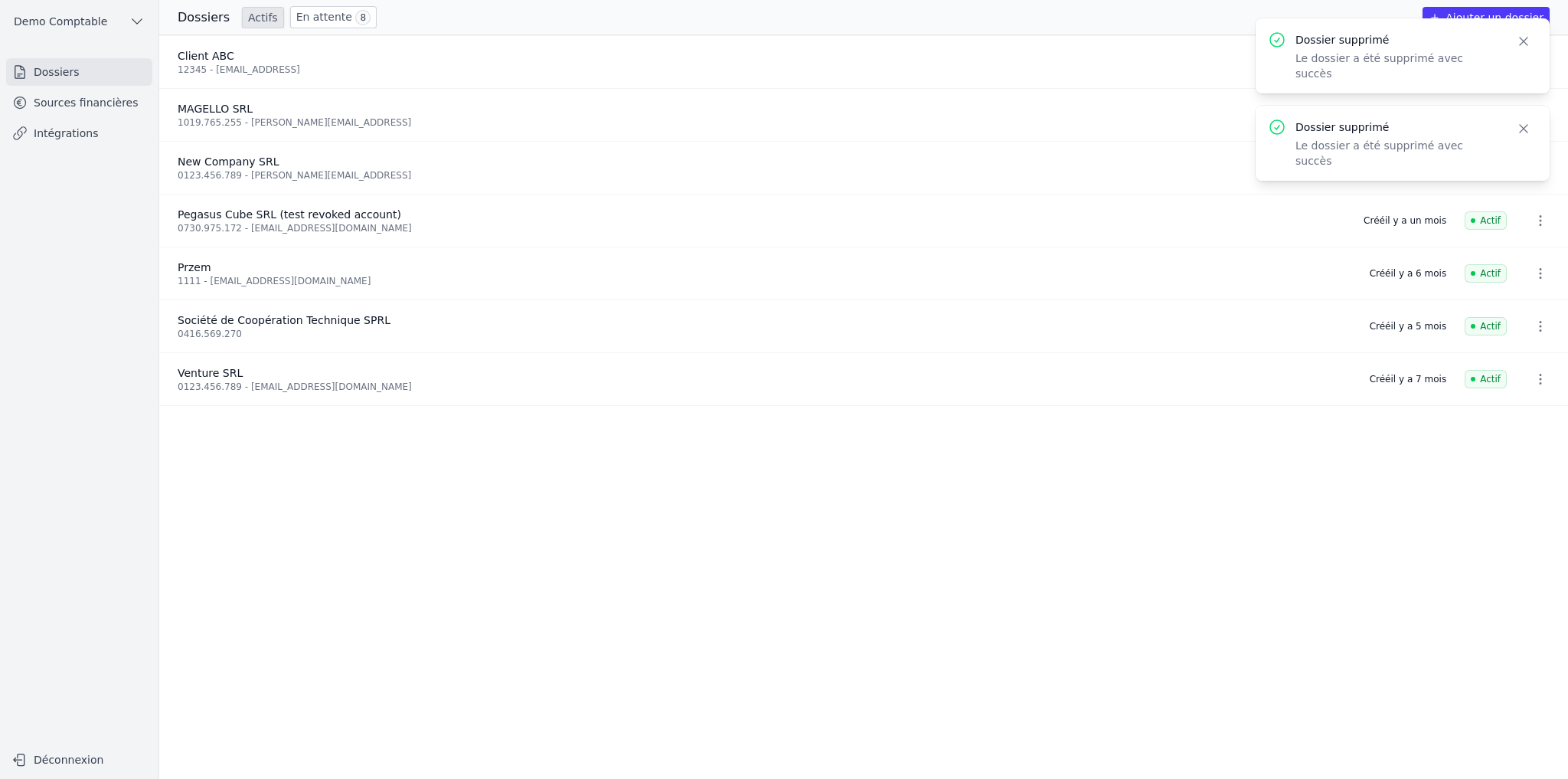
click at [1306, 275] on icon "button" at bounding box center [1540, 274] width 16 height 16
click at [1306, 304] on button "Supprimer" at bounding box center [1511, 306] width 95 height 30
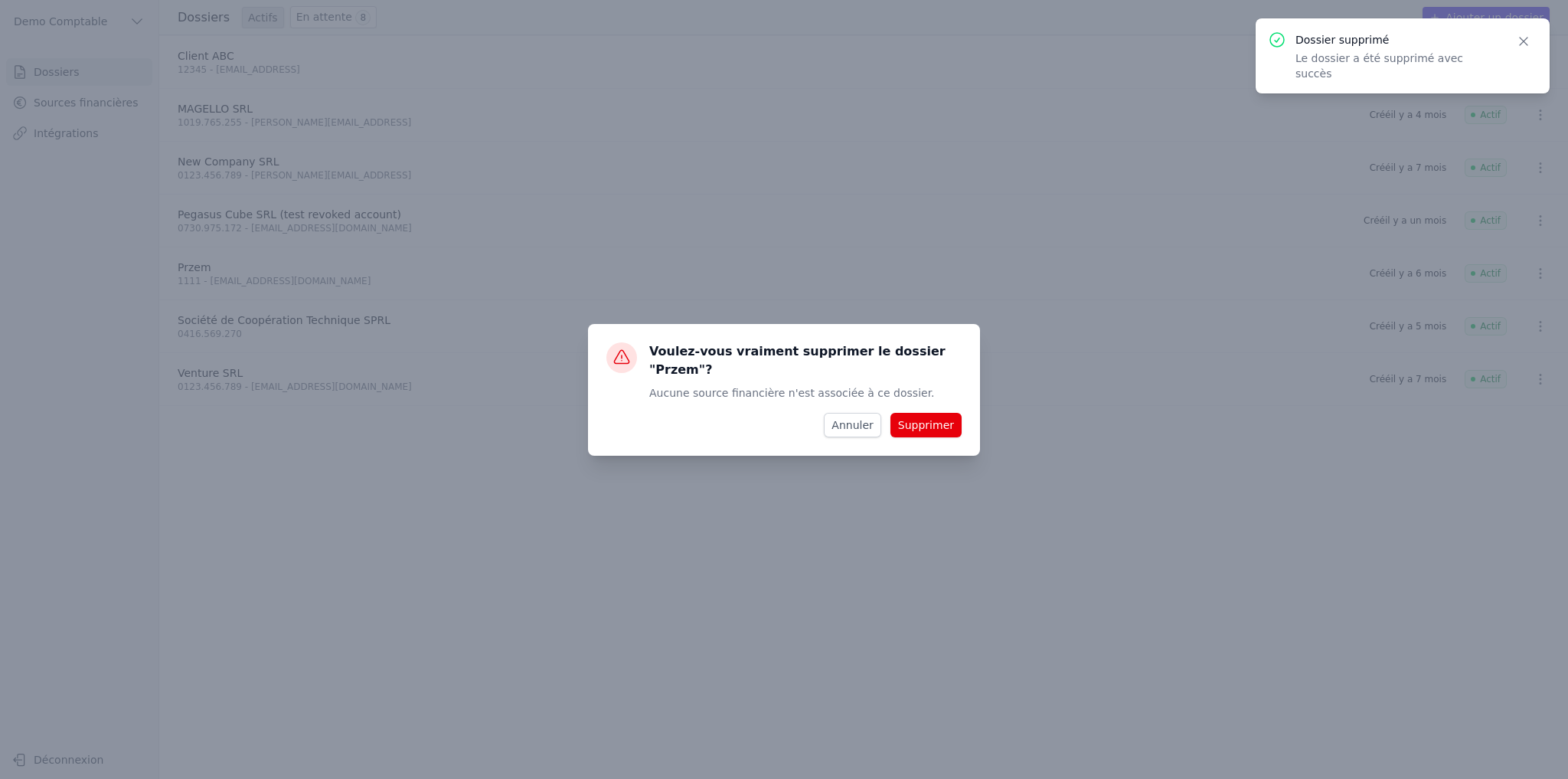
click at [960, 420] on button "Supprimer" at bounding box center [926, 425] width 71 height 25
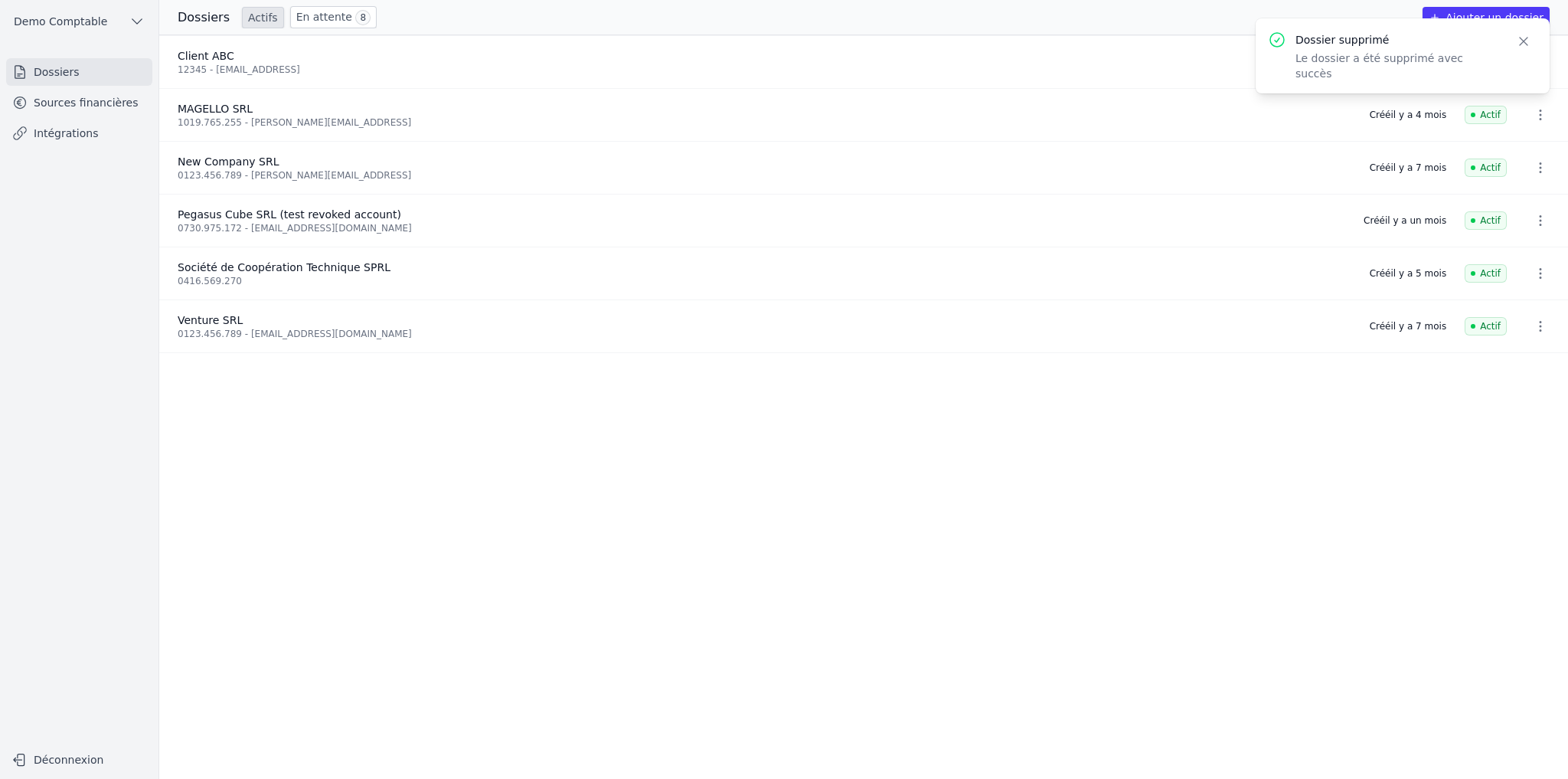
click at [1306, 276] on icon "button" at bounding box center [1540, 274] width 16 height 16
click at [1306, 310] on button "Supprimer" at bounding box center [1511, 306] width 95 height 30
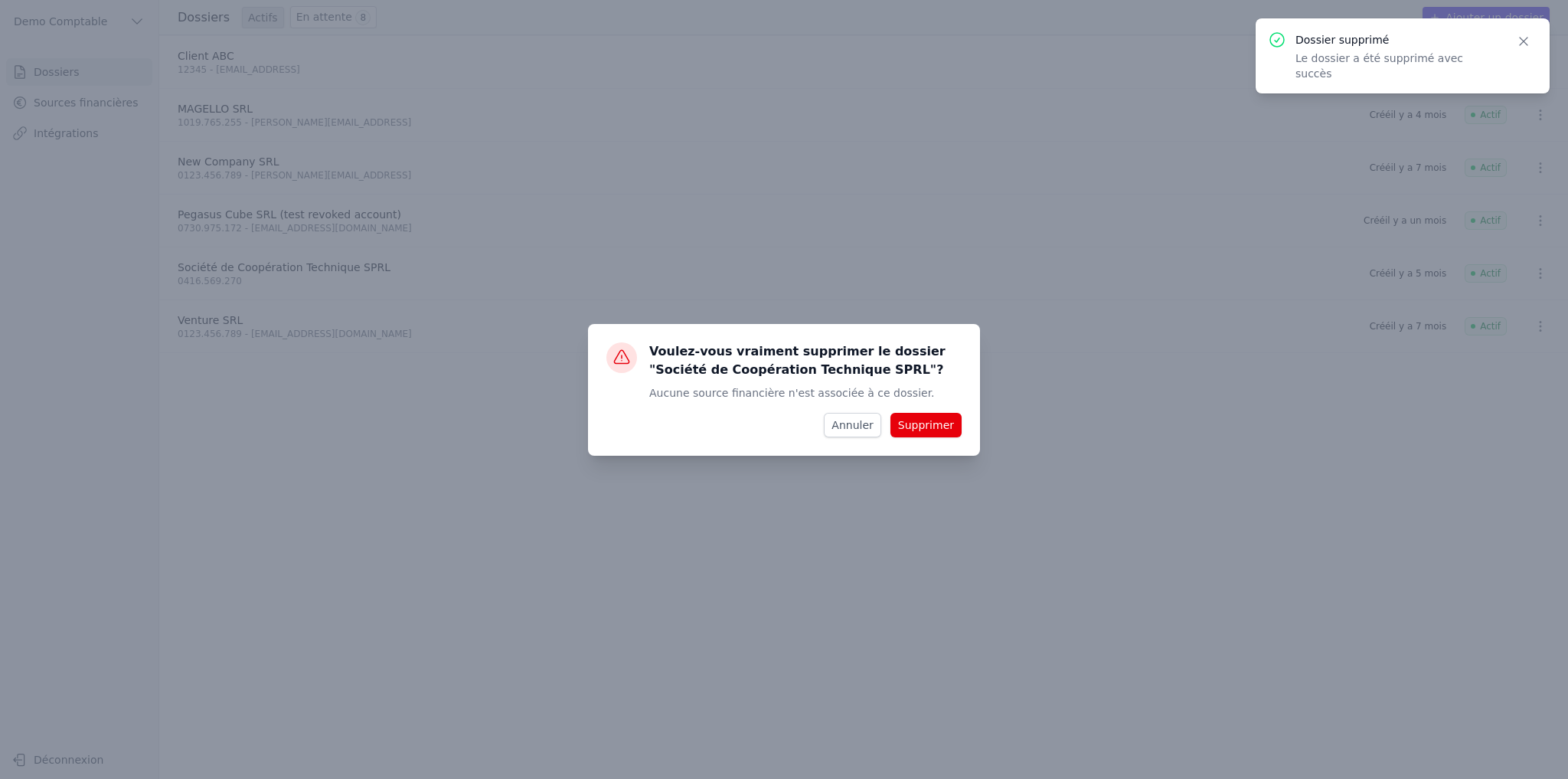
click at [934, 421] on button "Supprimer" at bounding box center [926, 425] width 71 height 25
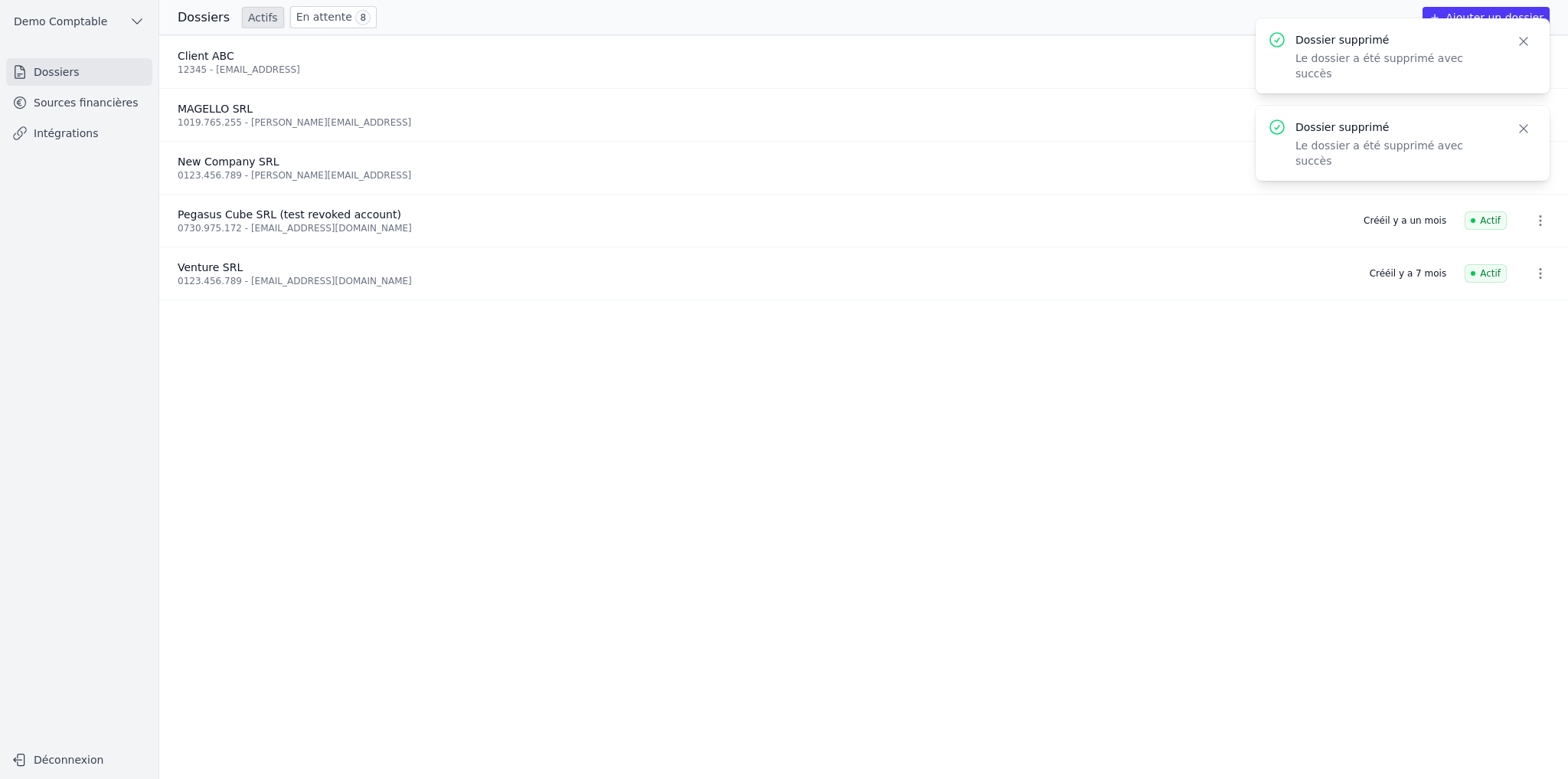
click at [1306, 46] on icon "button" at bounding box center [1524, 41] width 16 height 16
click at [1306, 41] on icon "button" at bounding box center [1524, 41] width 16 height 16
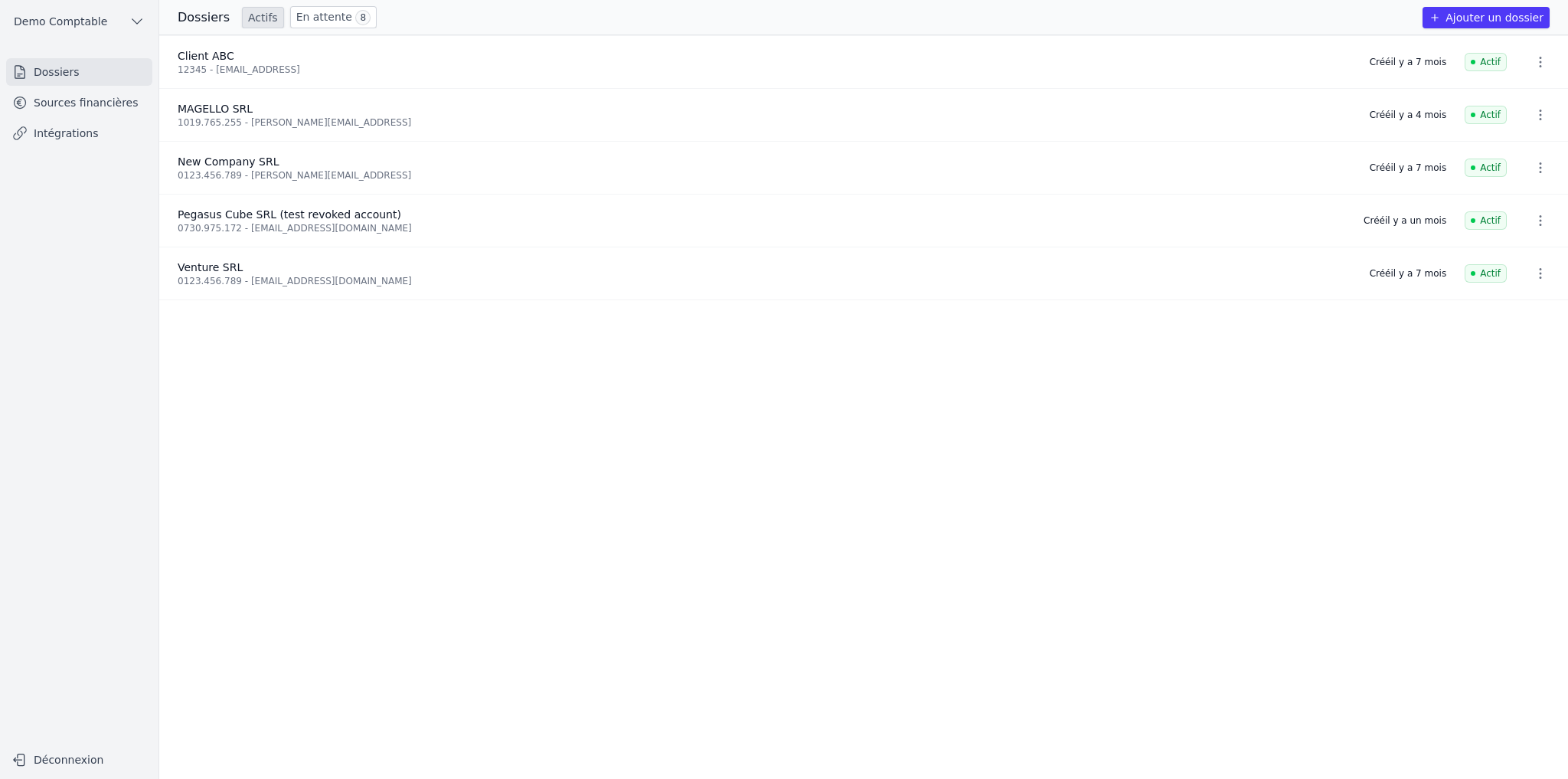
click at [75, 110] on link "Sources financières" at bounding box center [79, 103] width 147 height 28
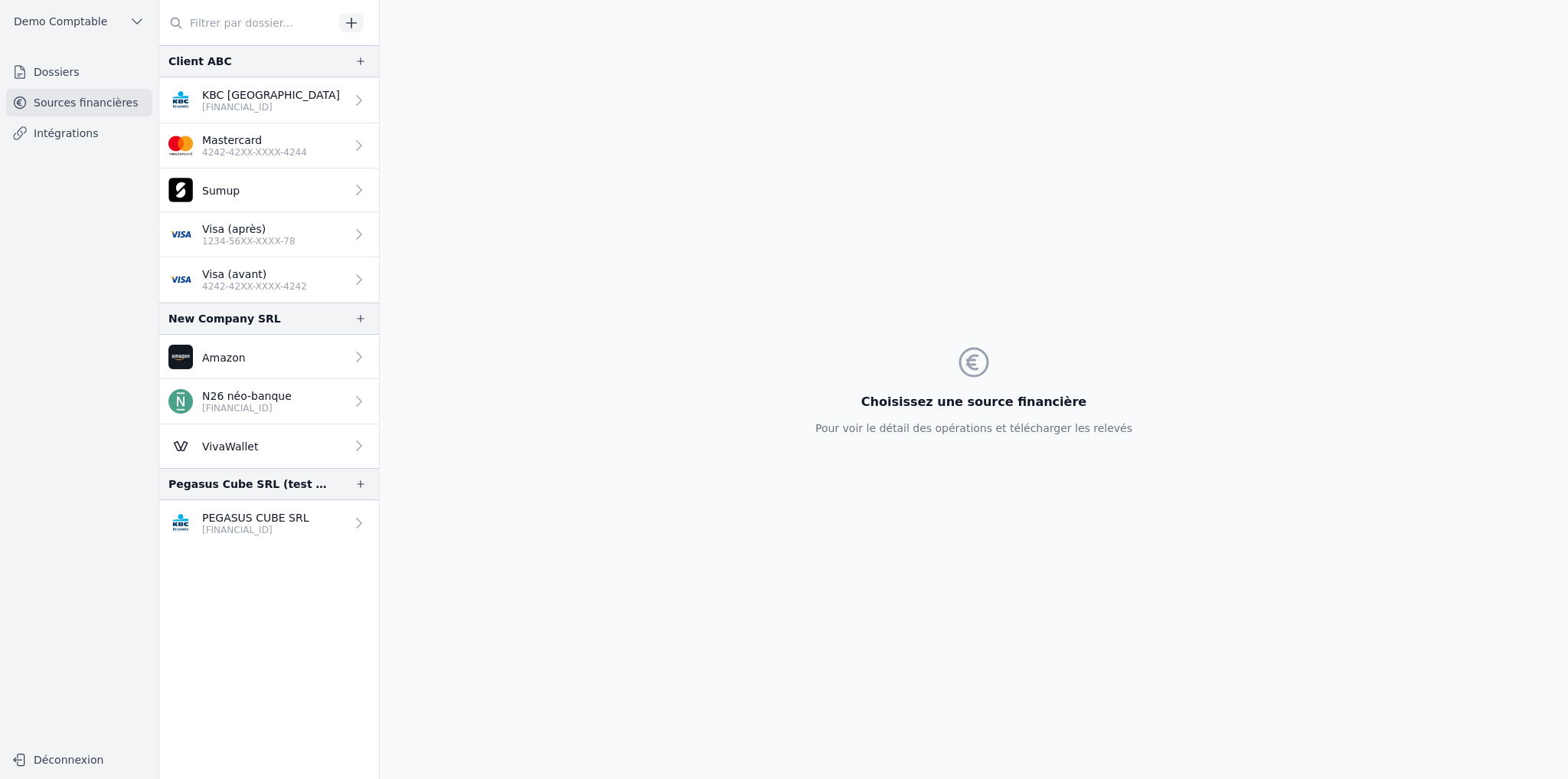
click at [283, 233] on p "Visa (après)" at bounding box center [249, 229] width 93 height 16
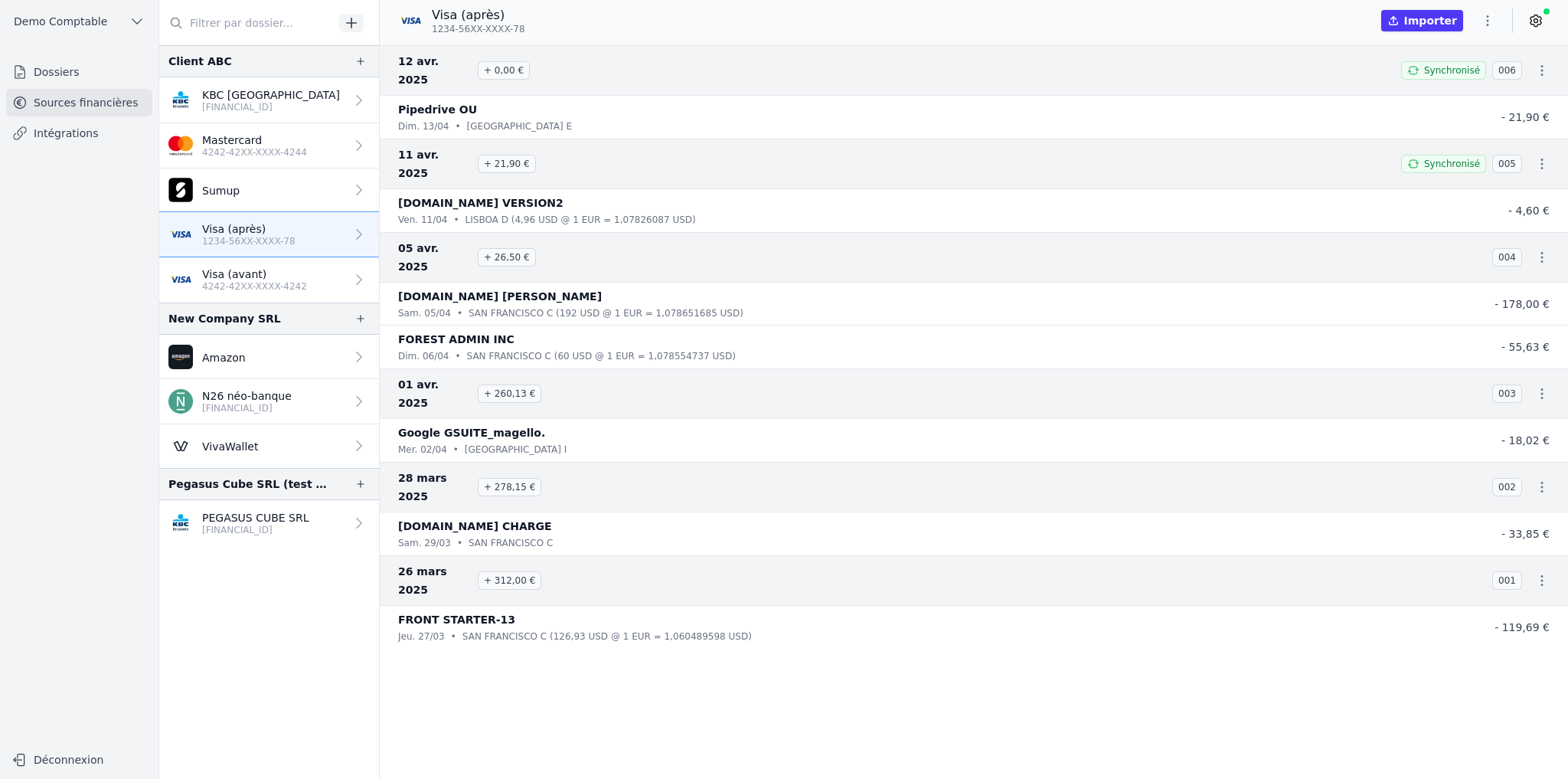
click at [1306, 19] on icon "button" at bounding box center [1487, 21] width 16 height 16
click at [1306, 56] on button "Renommer" at bounding box center [1451, 53] width 110 height 29
click at [490, 19] on input "Visa (après)" at bounding box center [512, 16] width 159 height 19
click at [493, 17] on input "Visa (après)" at bounding box center [512, 16] width 159 height 19
click at [496, 12] on input "Visa (après)" at bounding box center [512, 16] width 159 height 19
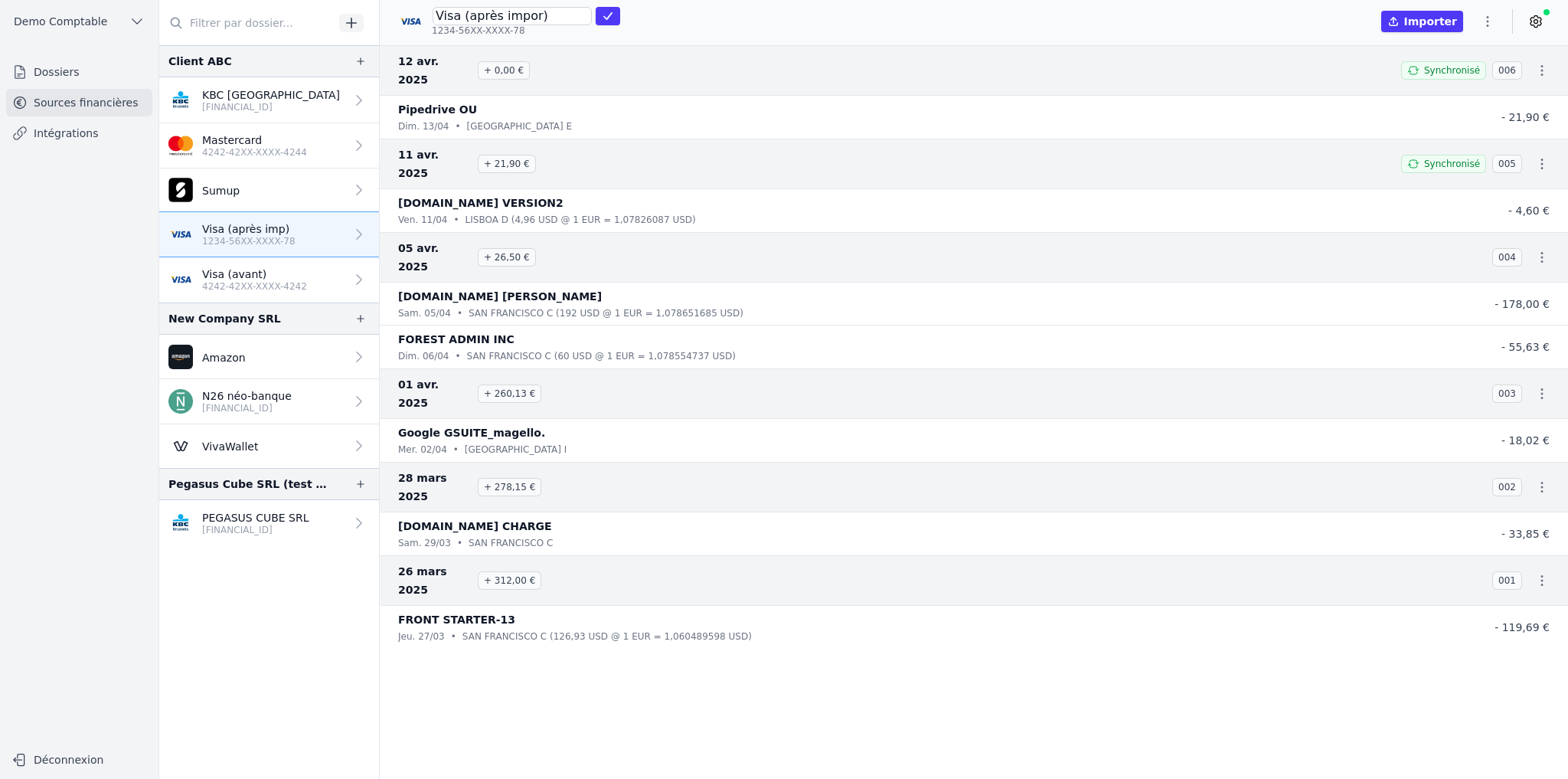
type input "Visa (après import)"
click button "submit" at bounding box center [608, 16] width 25 height 19
click at [1306, 17] on icon "button" at bounding box center [1487, 21] width 16 height 16
